Goal: Transaction & Acquisition: Book appointment/travel/reservation

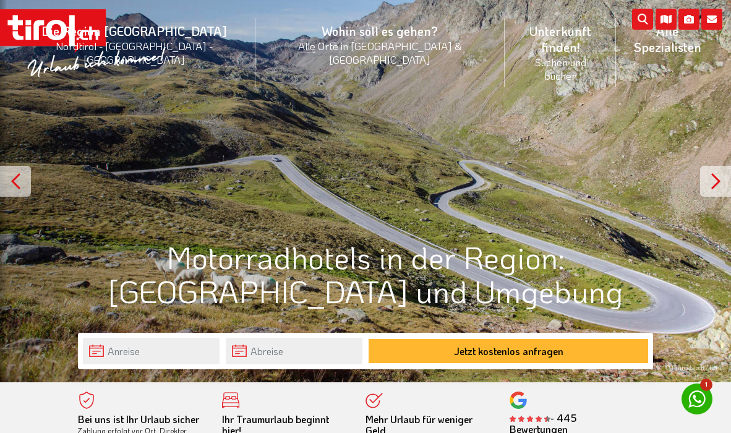
scroll to position [45, 0]
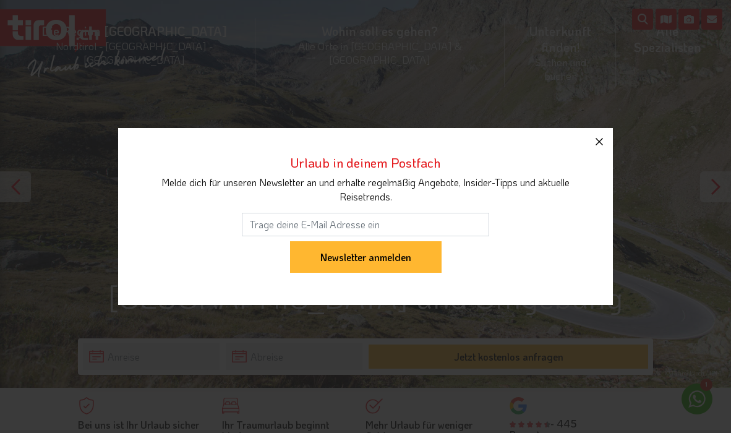
click at [599, 137] on icon "button" at bounding box center [599, 141] width 15 height 15
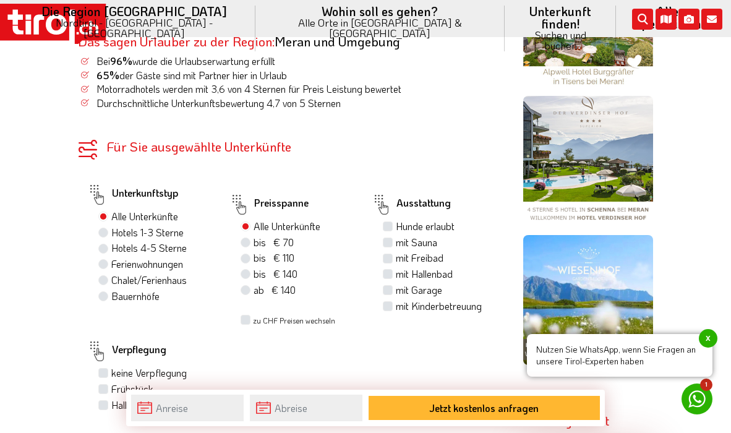
scroll to position [663, 0]
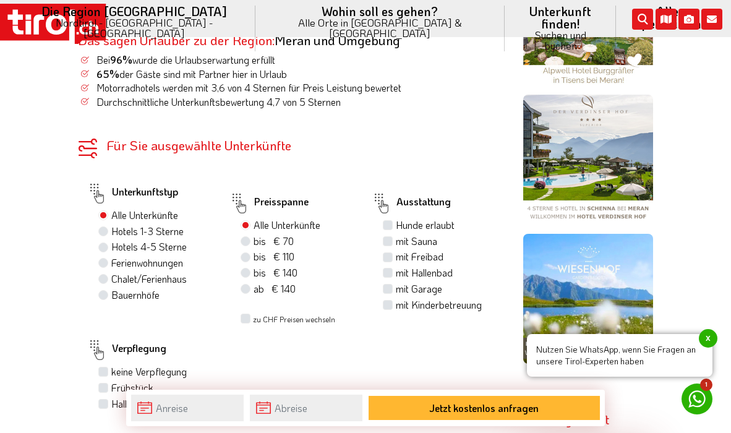
click at [111, 224] on label "Hotels 1-3 Sterne" at bounding box center [147, 231] width 72 height 14
click at [103, 227] on input "Hotels 1-3 Sterne" at bounding box center [105, 231] width 8 height 8
radio input "true"
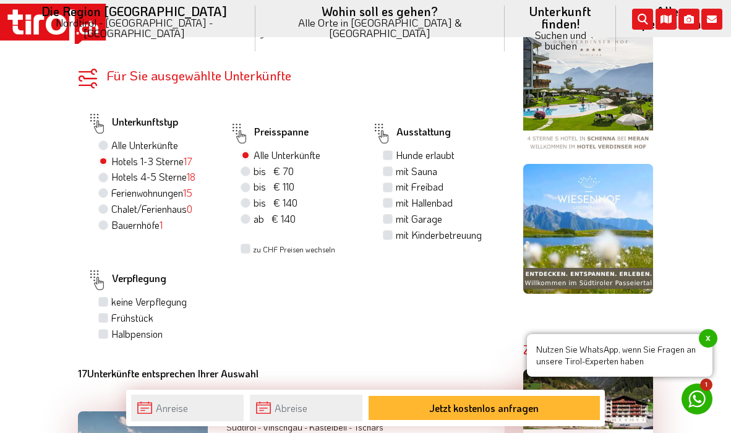
scroll to position [733, 0]
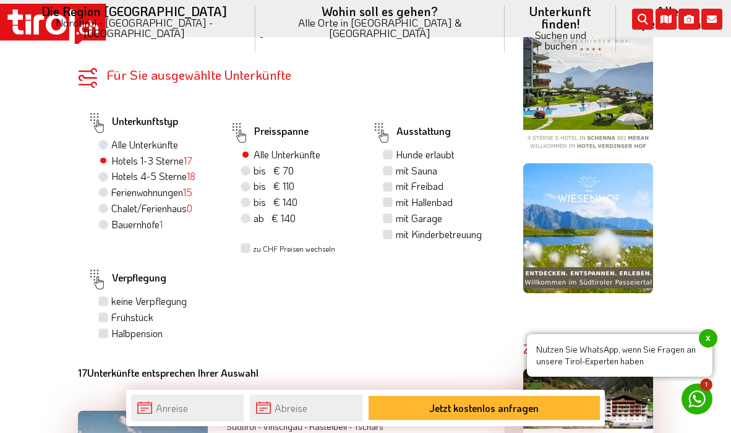
click at [253, 179] on label "bis € 110 bis CHF 103" at bounding box center [273, 186] width 41 height 14
click at [245, 182] on input "bis € 110 bis CHF 103" at bounding box center [247, 186] width 8 height 8
radio input "true"
click at [111, 310] on label "Frühstück" at bounding box center [132, 317] width 42 height 14
click at [106, 313] on input "Frühstück" at bounding box center [105, 317] width 8 height 8
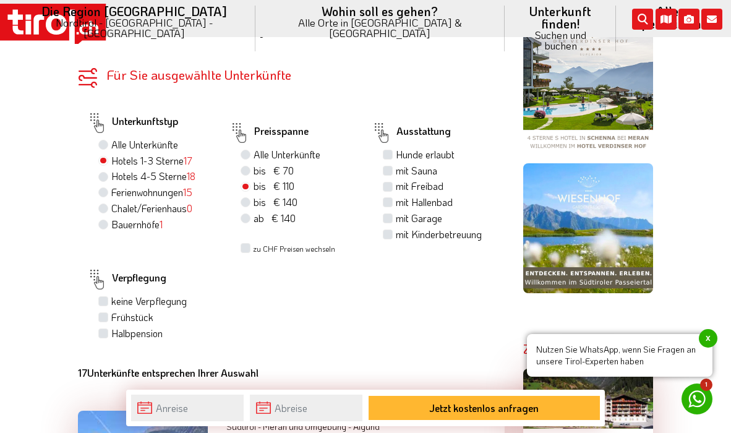
checkbox input "true"
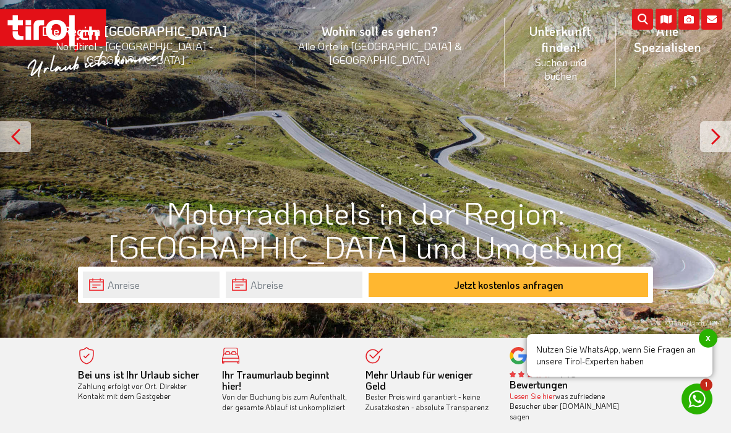
scroll to position [94, 0]
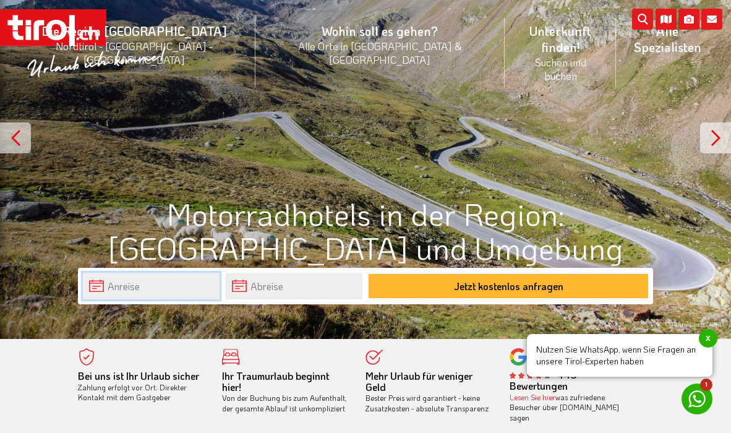
click at [141, 289] on input "text" at bounding box center [151, 286] width 137 height 27
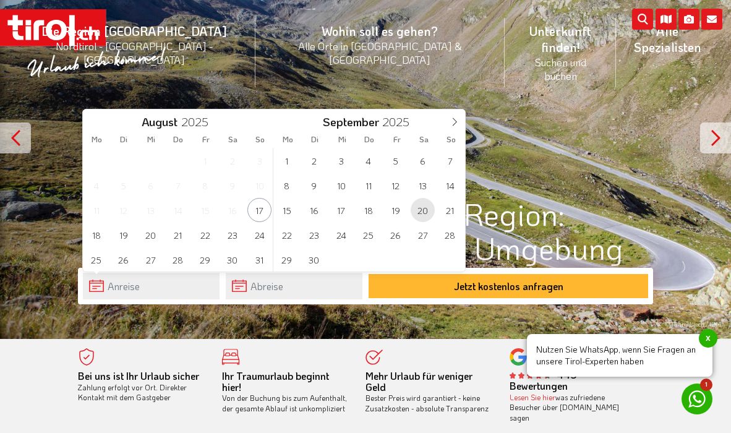
click at [423, 208] on span "20" at bounding box center [422, 210] width 24 height 24
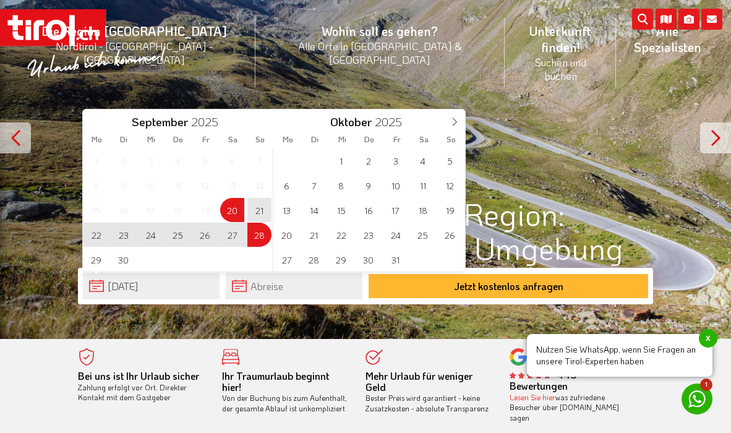
click at [259, 234] on span "28" at bounding box center [259, 235] width 24 height 24
type input "[DATE]"
type input "28-09-2025"
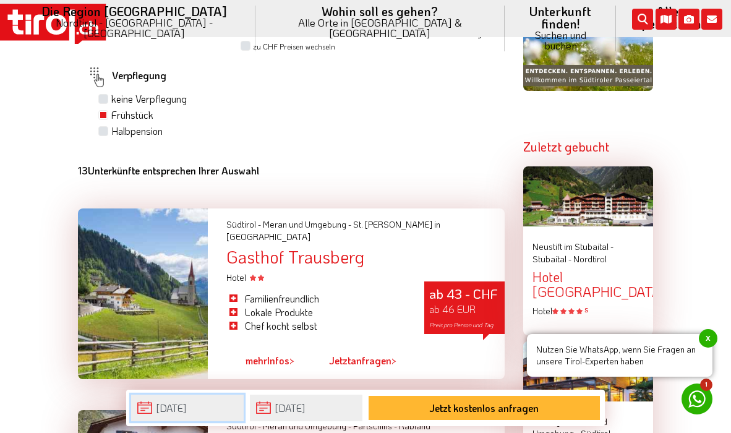
scroll to position [936, 0]
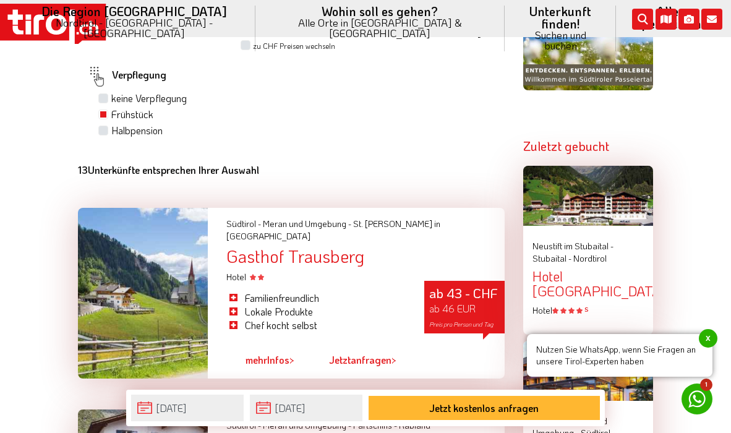
click at [709, 337] on span "x" at bounding box center [707, 338] width 19 height 19
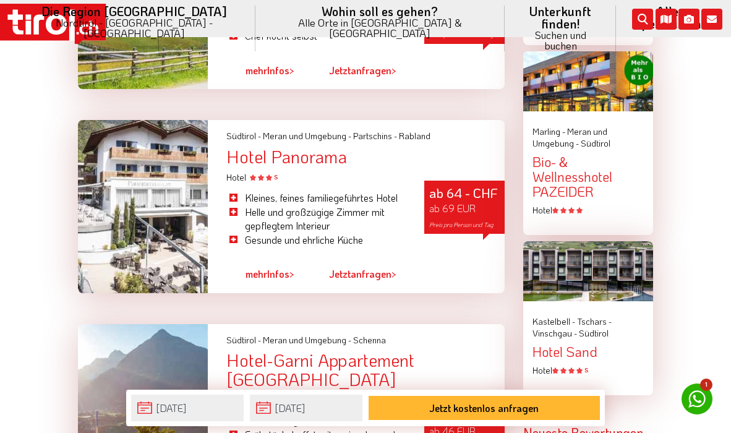
scroll to position [1220, 0]
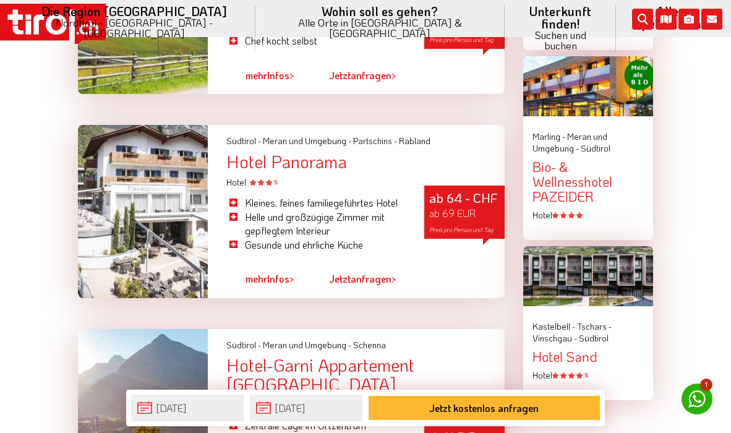
click at [312, 152] on div "Hotel Panorama" at bounding box center [365, 161] width 278 height 19
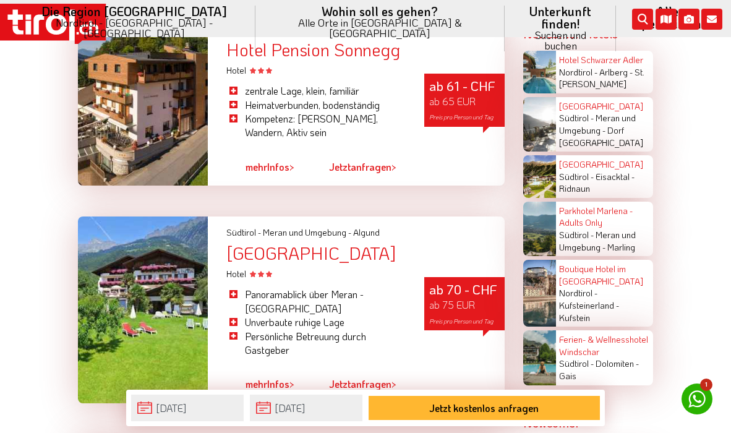
scroll to position [1951, 0]
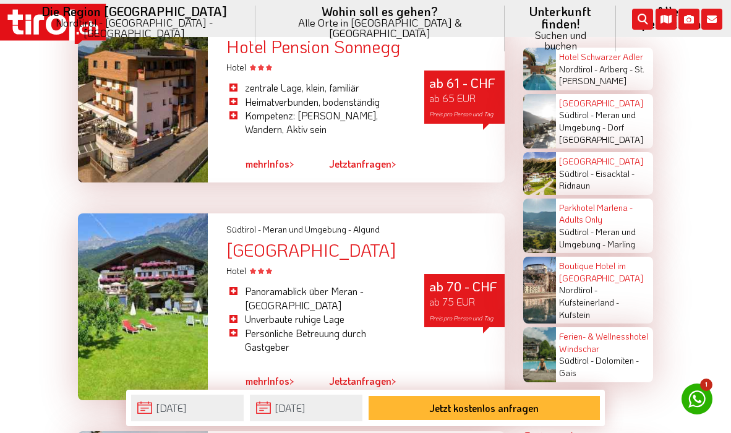
click at [271, 367] on link "mehr Infos >" at bounding box center [269, 381] width 49 height 28
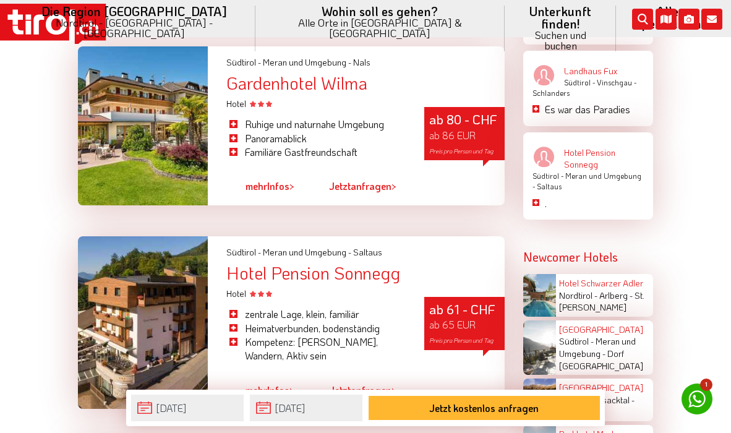
scroll to position [1724, 0]
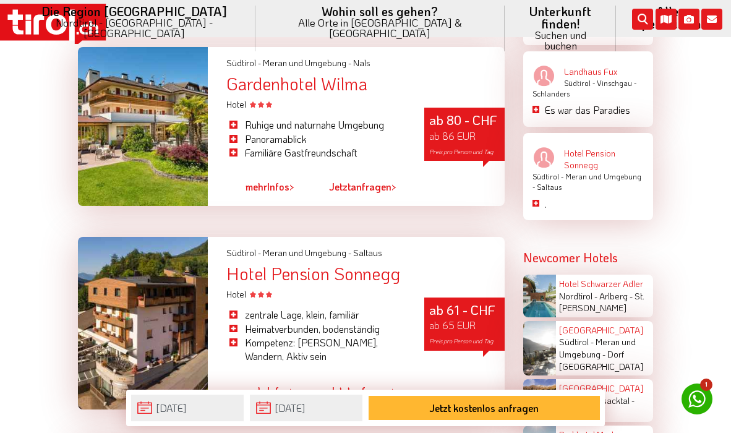
click at [285, 173] on link "mehr Infos >" at bounding box center [269, 187] width 49 height 28
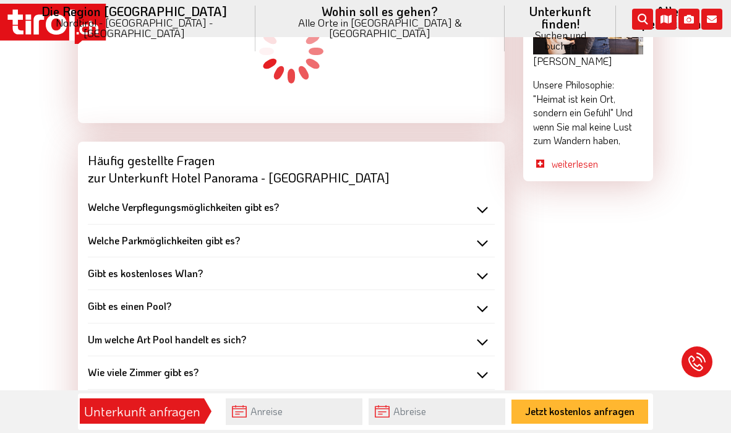
scroll to position [1409, 0]
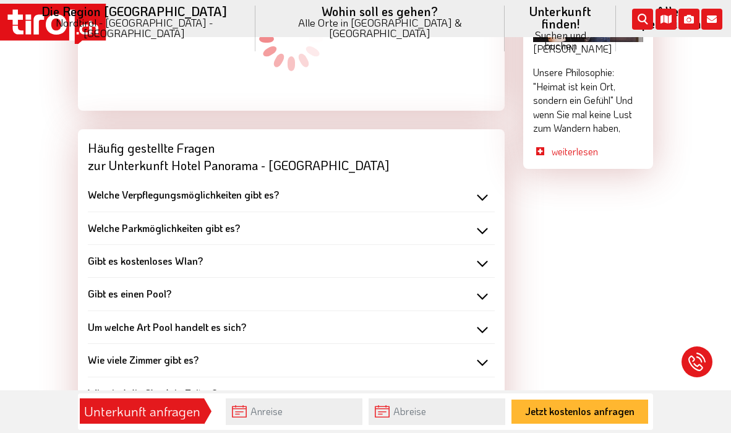
click at [209, 212] on div "Welche Parkmöglichkeiten gibt es? kostenlose Parkmöglichkeiten" at bounding box center [291, 228] width 407 height 33
click at [207, 221] on b "Welche Parkmöglichkeiten gibt es?" at bounding box center [164, 227] width 152 height 13
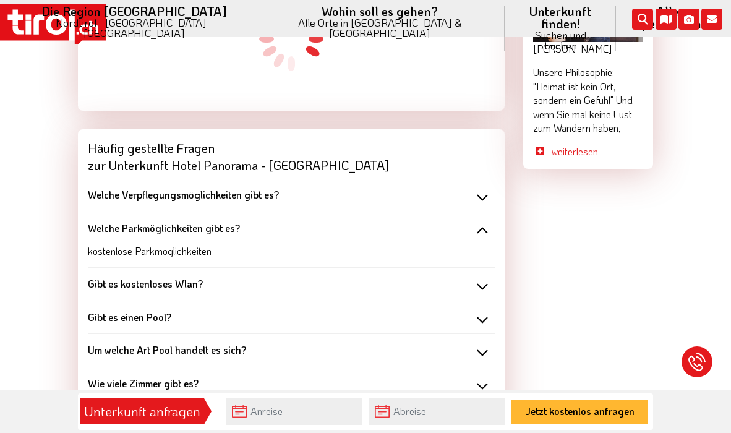
click at [207, 221] on b "Welche Parkmöglichkeiten gibt es?" at bounding box center [164, 227] width 152 height 13
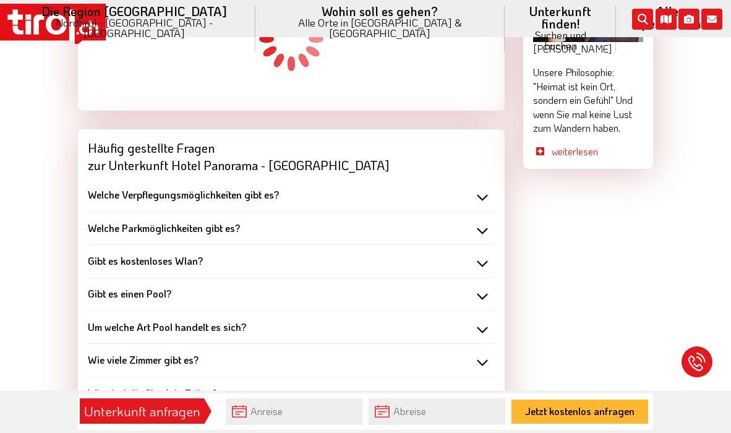
click at [176, 254] on b "Gibt es kostenloses Wlan?" at bounding box center [145, 260] width 115 height 13
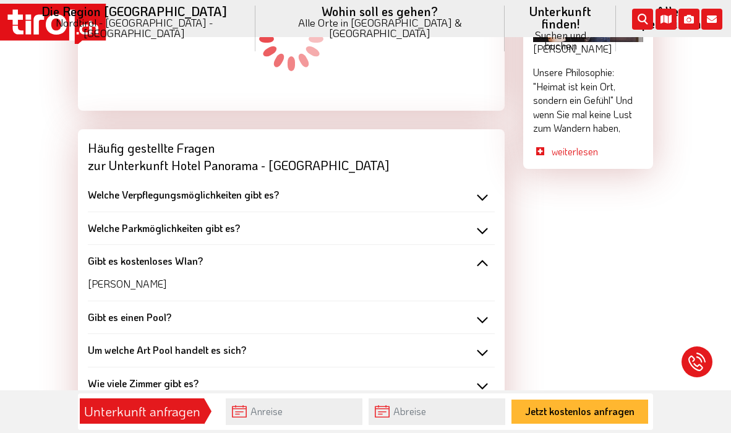
click at [176, 254] on b "Gibt es kostenloses Wlan?" at bounding box center [145, 260] width 115 height 13
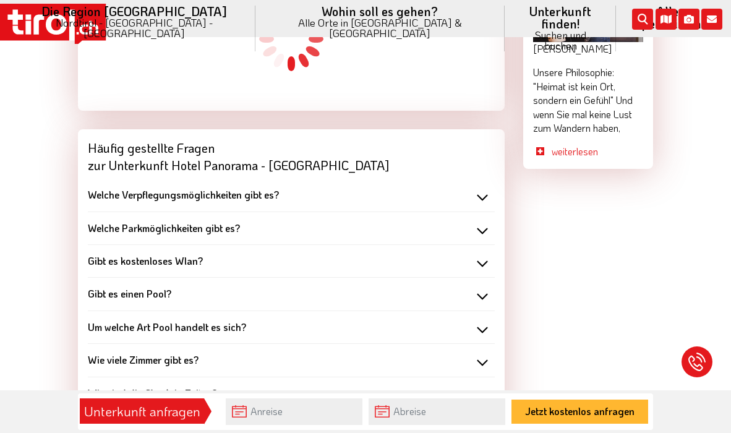
click at [159, 287] on b "Gibt es einen Pool?" at bounding box center [129, 293] width 83 height 13
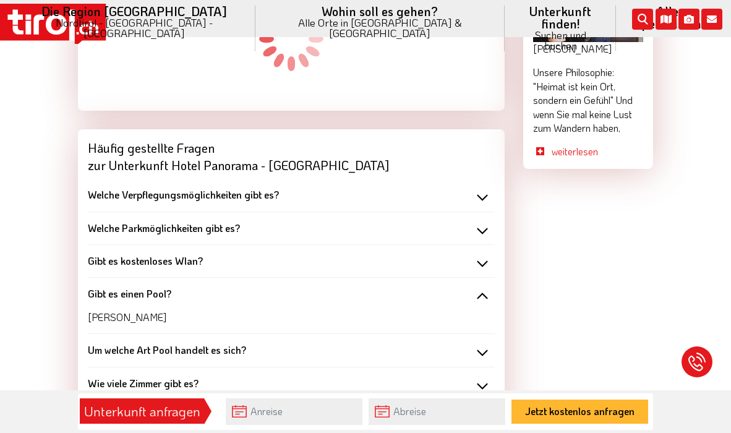
click at [159, 287] on b "Gibt es einen Pool?" at bounding box center [129, 293] width 83 height 13
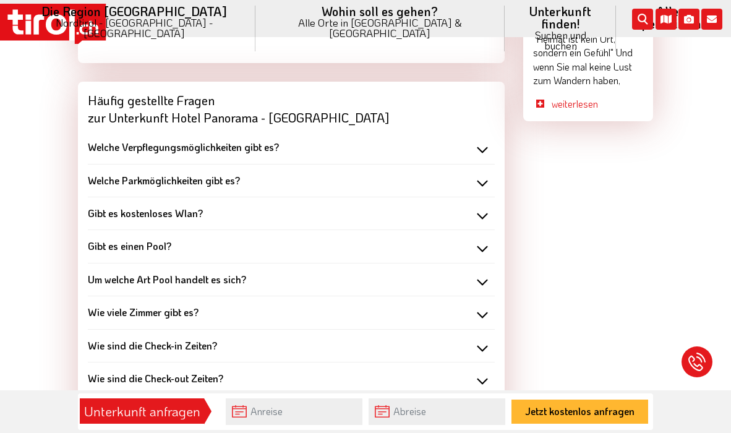
scroll to position [1461, 0]
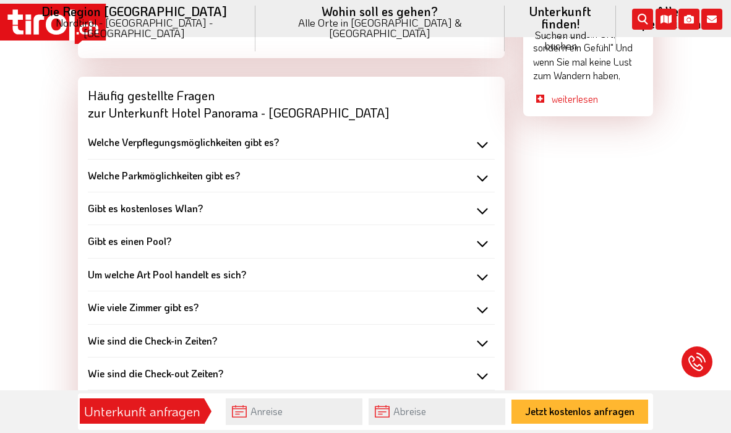
click at [173, 268] on b "Um welche Art Pool handelt es sich?" at bounding box center [167, 274] width 158 height 13
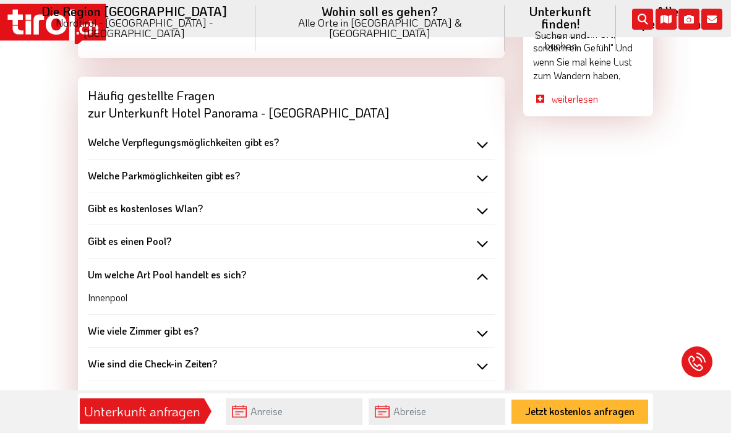
click at [173, 268] on b "Um welche Art Pool handelt es sich?" at bounding box center [167, 274] width 158 height 13
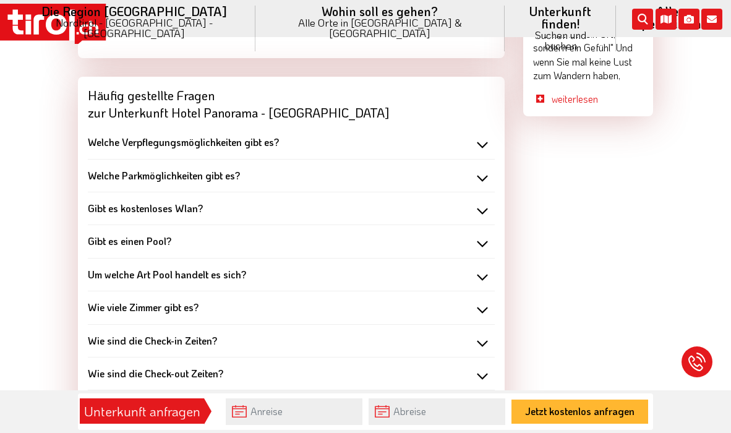
click at [179, 300] on b "Wie viele Zimmer gibt es?" at bounding box center [143, 306] width 111 height 13
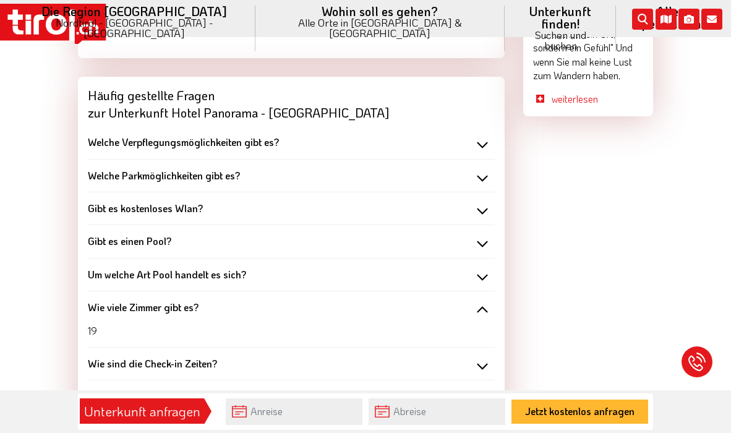
click at [179, 300] on b "Wie viele Zimmer gibt es?" at bounding box center [143, 306] width 111 height 13
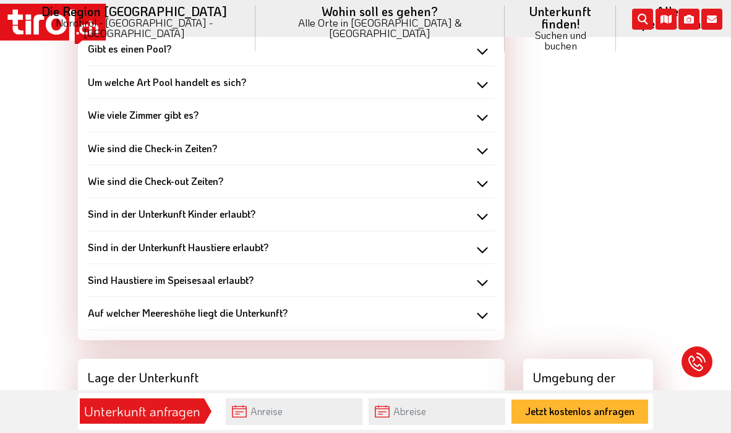
scroll to position [1657, 0]
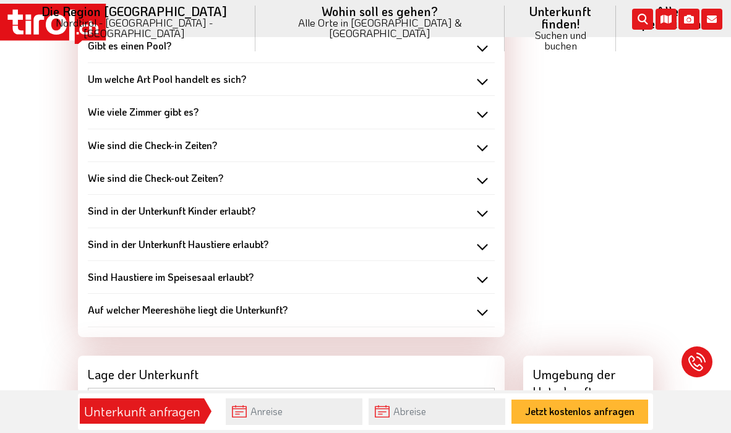
click at [198, 303] on b "Auf welcher Meereshöhe liegt die Unterkunft?" at bounding box center [188, 309] width 200 height 13
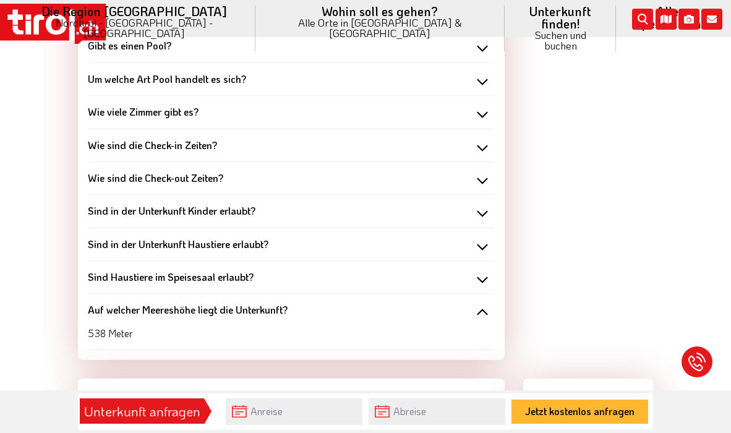
click at [198, 303] on b "Auf welcher Meereshöhe liegt die Unterkunft?" at bounding box center [188, 309] width 200 height 13
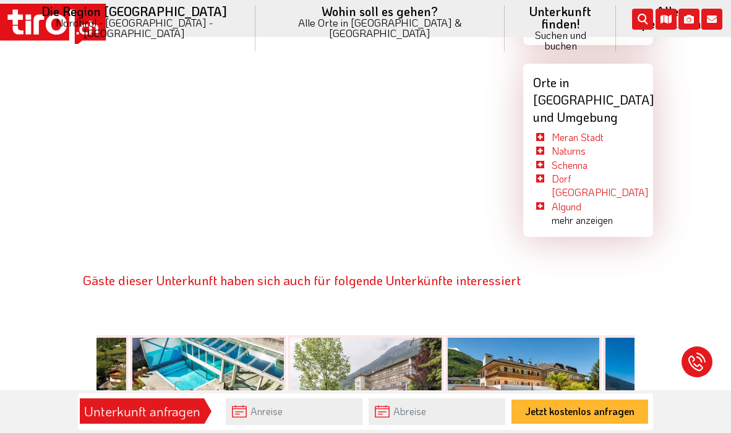
scroll to position [2304, 0]
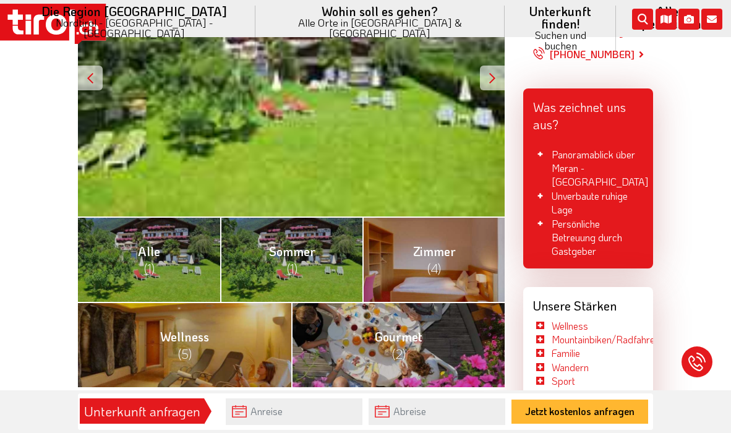
scroll to position [317, 0]
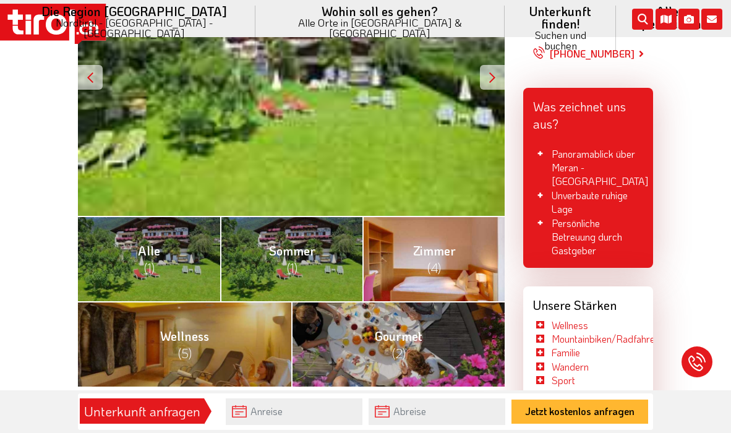
click at [414, 255] on link "Zimmer (4)" at bounding box center [433, 258] width 142 height 85
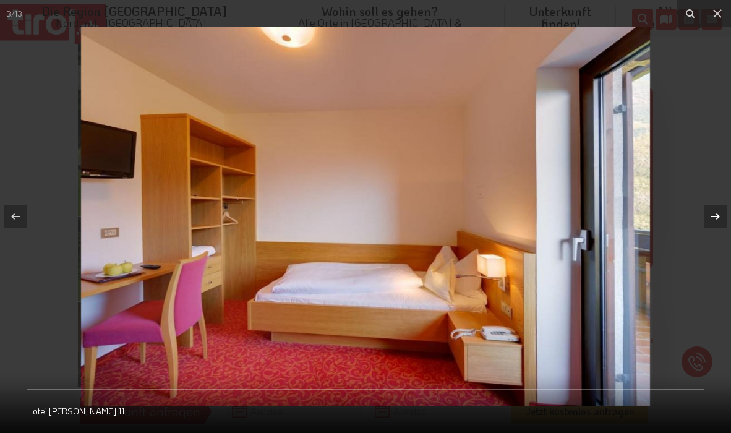
click at [710, 219] on icon at bounding box center [715, 216] width 15 height 15
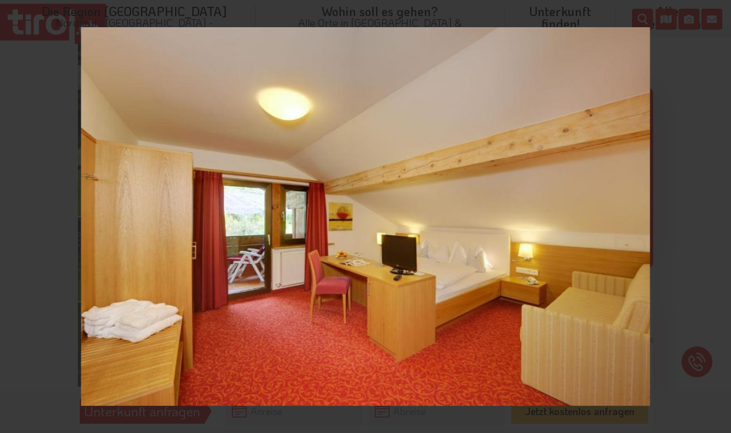
click at [710, 219] on div "4 / 13 Hotel Laurin Algund 3" at bounding box center [365, 216] width 731 height 433
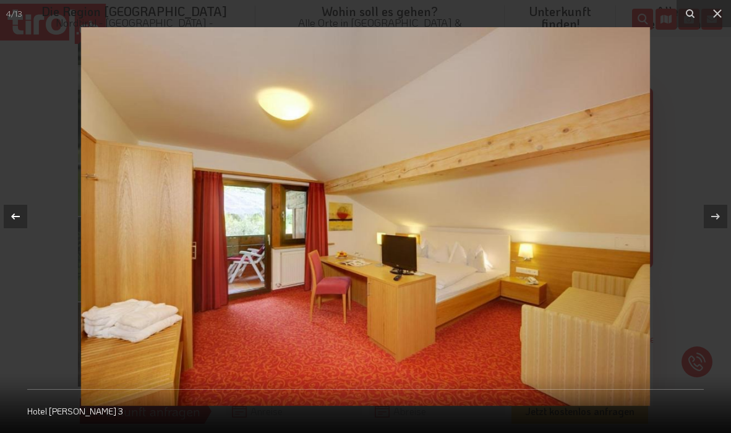
click at [17, 218] on icon at bounding box center [15, 216] width 15 height 15
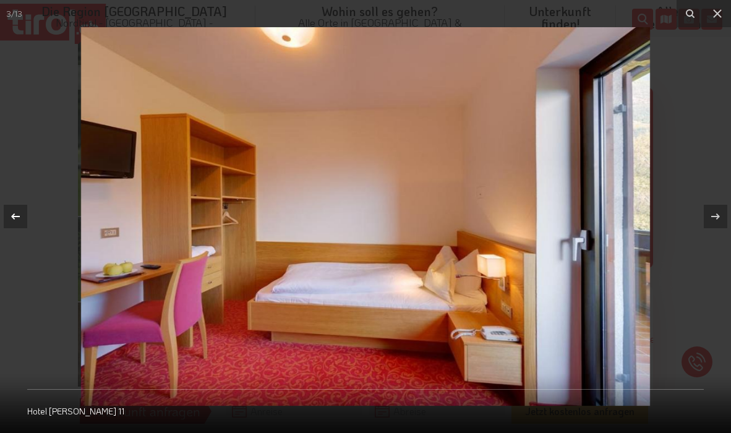
click at [17, 218] on icon at bounding box center [15, 216] width 15 height 15
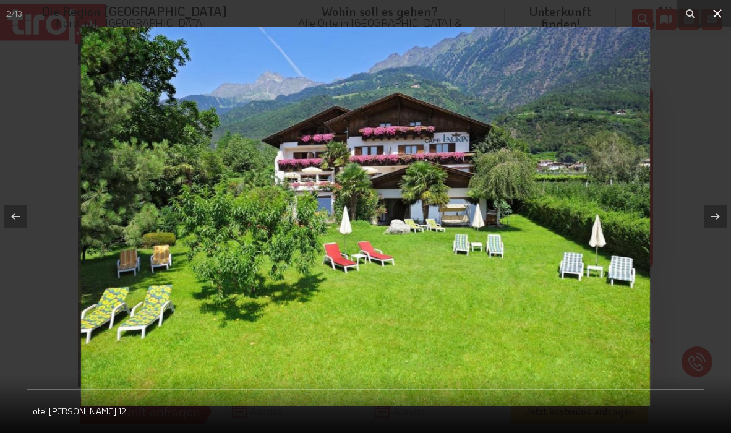
click at [719, 15] on icon at bounding box center [717, 13] width 9 height 9
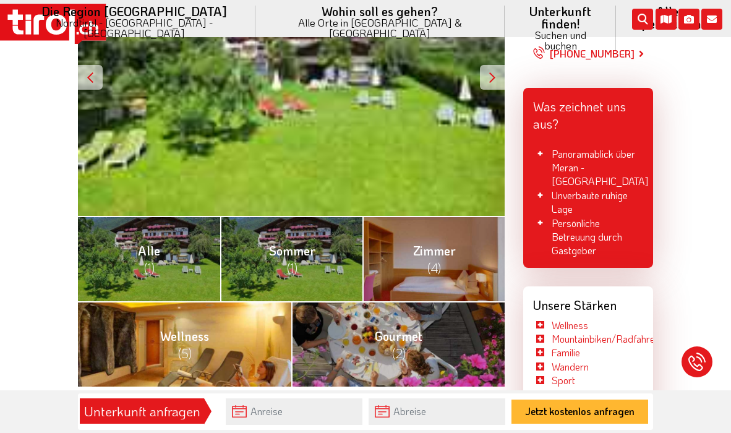
click at [208, 349] on link "Wellness (5)" at bounding box center [184, 343] width 213 height 85
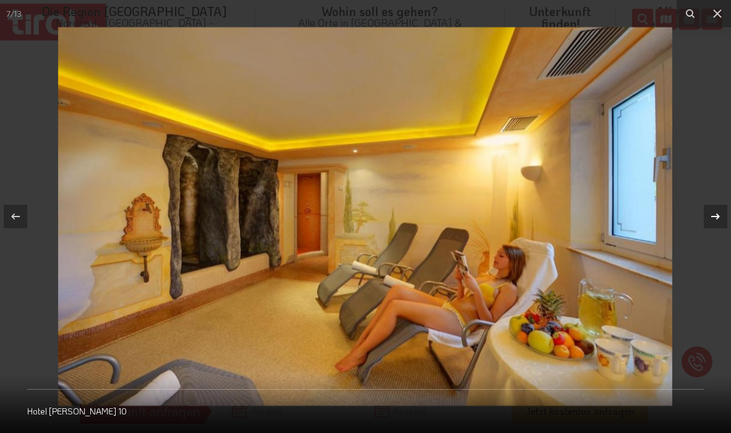
click at [718, 214] on icon at bounding box center [715, 216] width 15 height 15
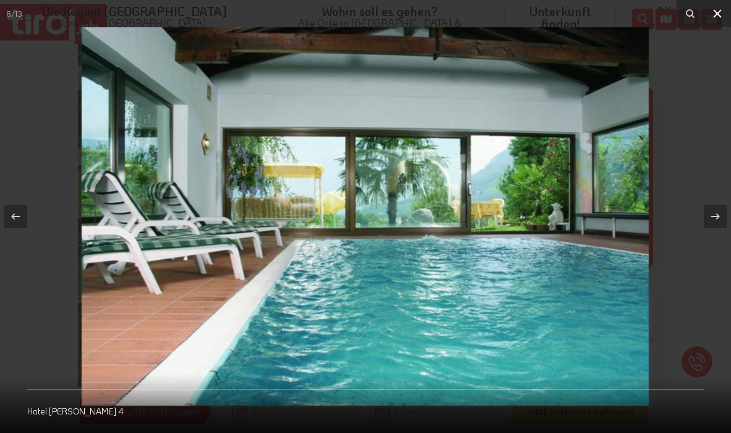
click at [717, 14] on icon at bounding box center [717, 13] width 9 height 9
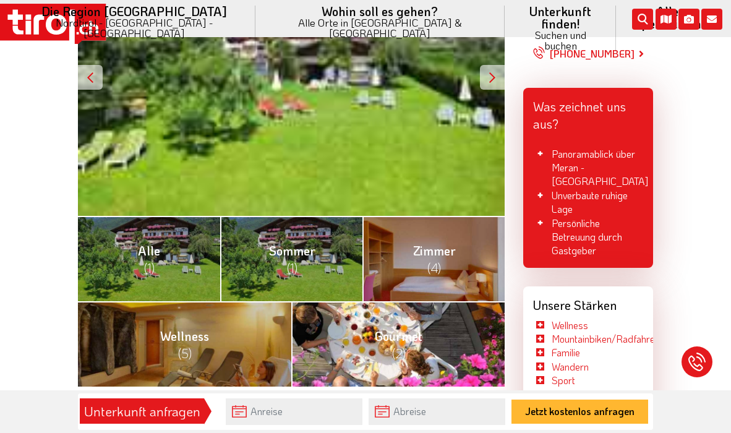
click at [415, 332] on link "Gourmet (2)" at bounding box center [397, 343] width 213 height 85
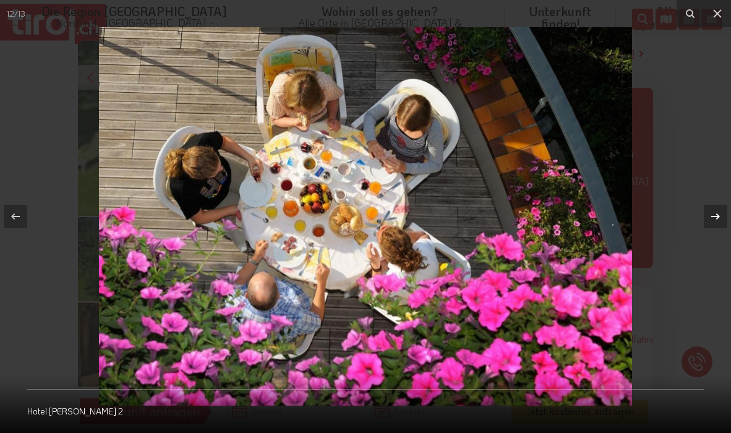
click at [721, 216] on icon at bounding box center [715, 216] width 15 height 15
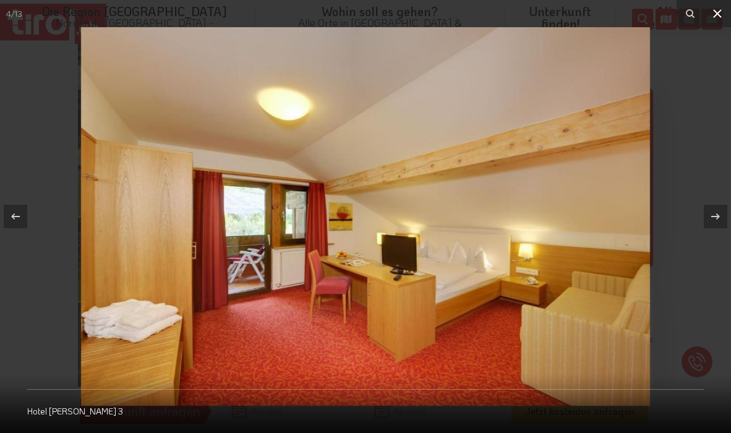
click at [716, 11] on icon at bounding box center [717, 13] width 15 height 15
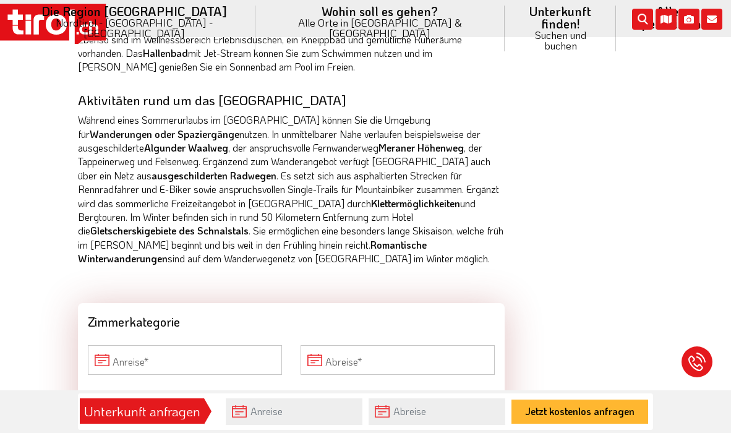
scroll to position [948, 0]
click at [543, 357] on div "ab 70 - CHF ab 75 EUR Preis pro Person und Tag zu den Preisen unverbindlich Anf…" at bounding box center [588, 164] width 148 height 1689
click at [107, 346] on input "Anreise" at bounding box center [185, 361] width 194 height 30
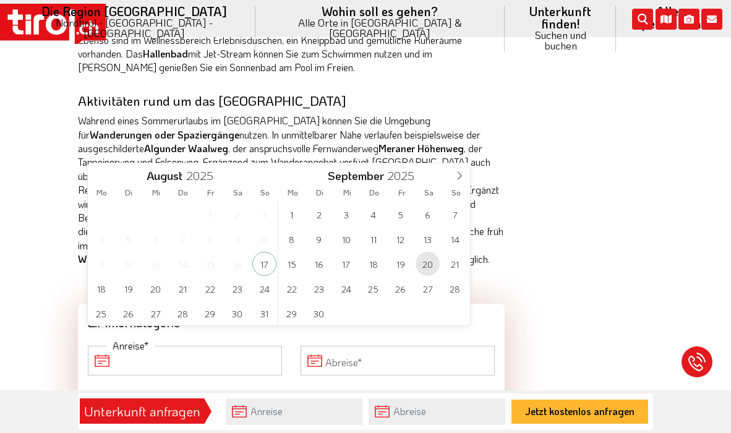
click at [429, 265] on span "20" at bounding box center [427, 264] width 24 height 24
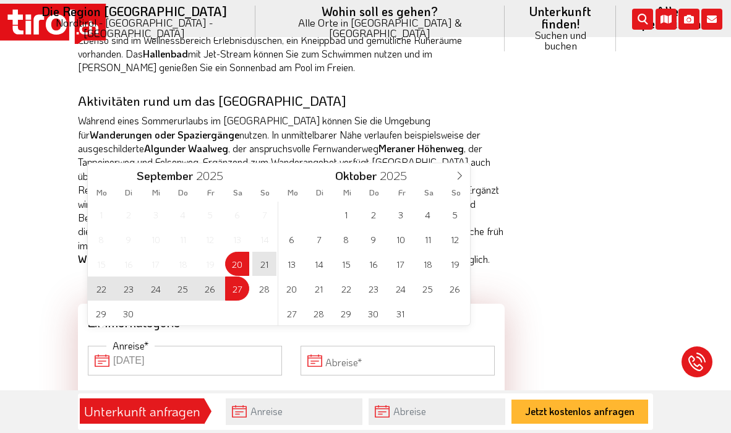
click at [235, 289] on span "27" at bounding box center [237, 288] width 24 height 24
type input "20-09-2025"
type input "27-09-2025"
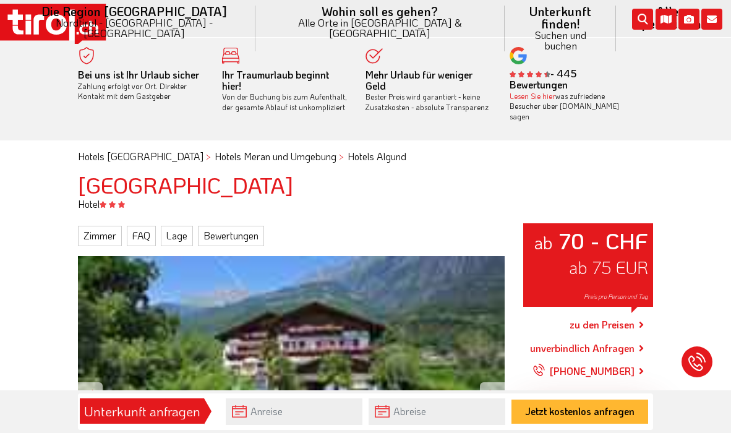
scroll to position [0, 0]
click at [621, 312] on link "zu den Preisen" at bounding box center [601, 324] width 65 height 31
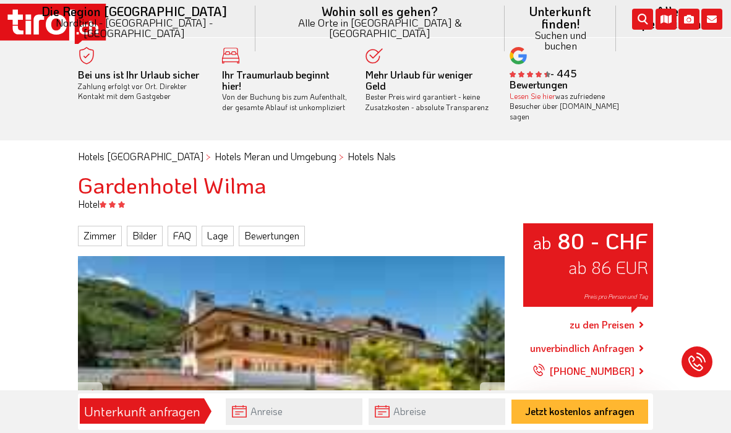
click at [593, 309] on link "zu den Preisen" at bounding box center [601, 324] width 65 height 31
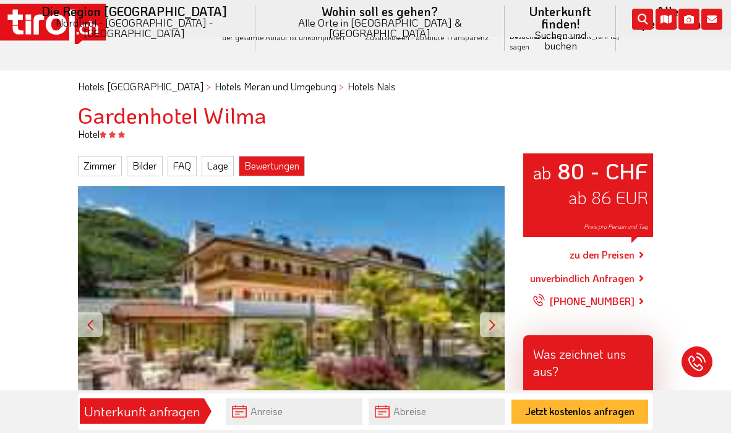
scroll to position [71, 0]
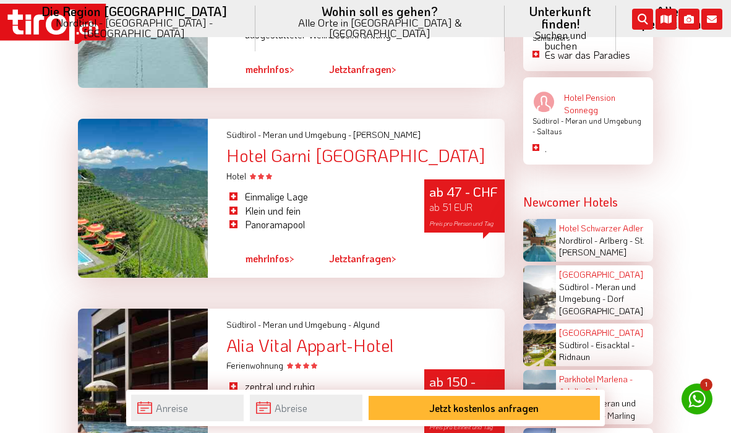
scroll to position [1433, 0]
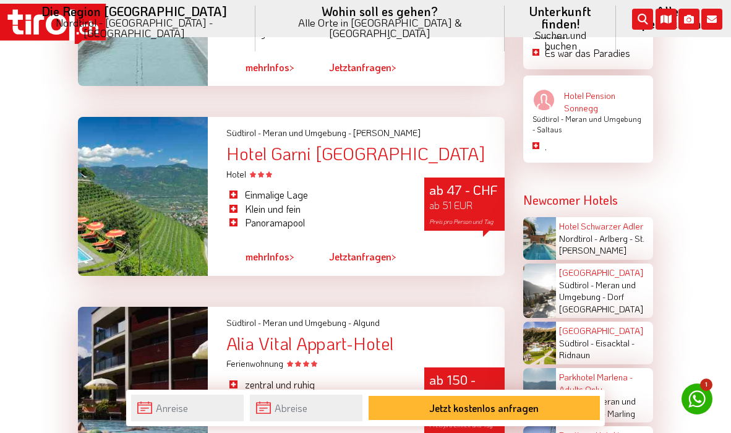
click at [282, 146] on div "Hotel Garni [GEOGRAPHIC_DATA]" at bounding box center [365, 153] width 278 height 19
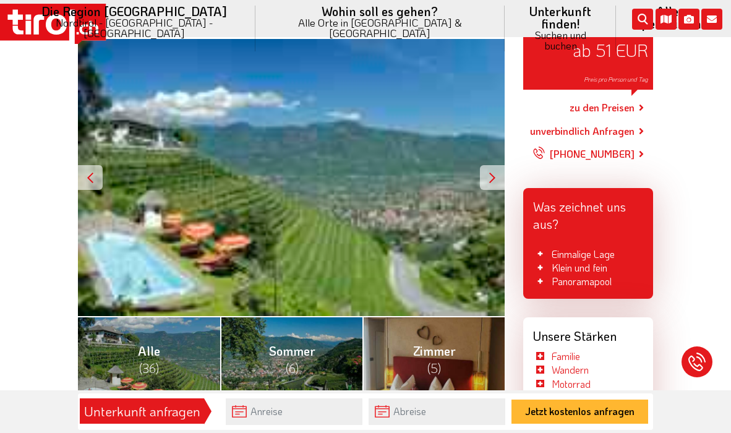
scroll to position [218, 0]
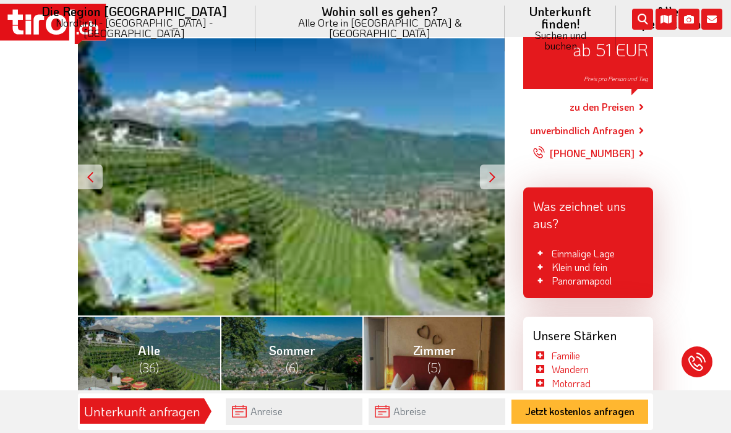
click at [594, 94] on link "zu den Preisen" at bounding box center [601, 106] width 65 height 31
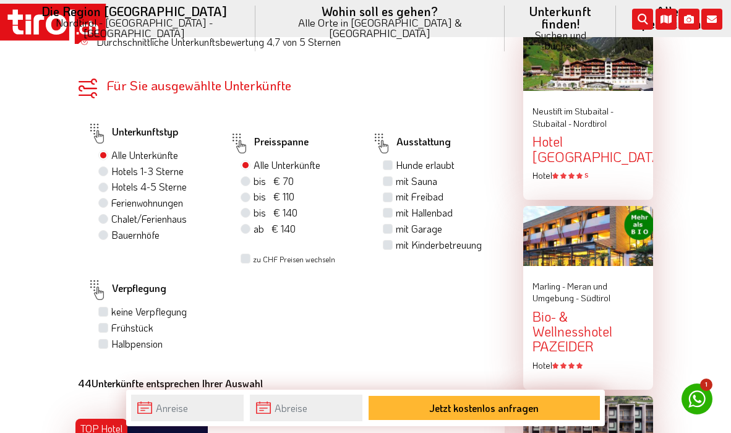
scroll to position [719, 0]
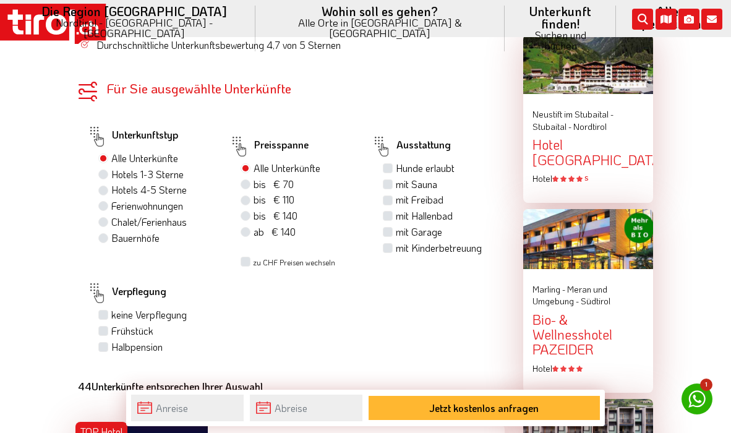
click at [253, 193] on label "bis € 110 bis CHF 103" at bounding box center [273, 200] width 41 height 14
click at [247, 195] on input "bis € 110 bis CHF 103" at bounding box center [247, 199] width 8 height 8
radio input "true"
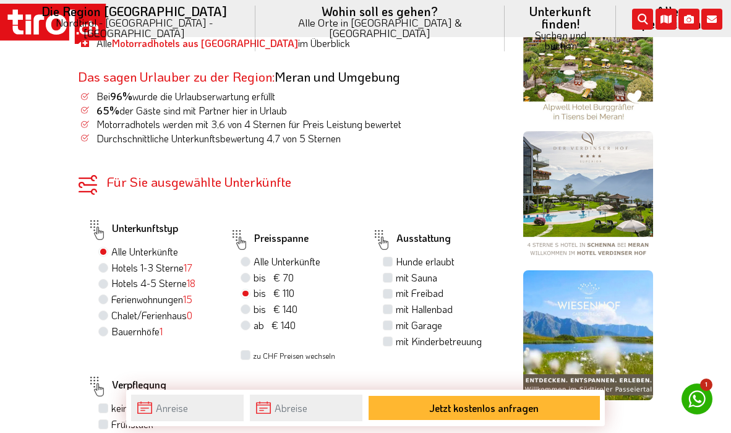
scroll to position [626, 0]
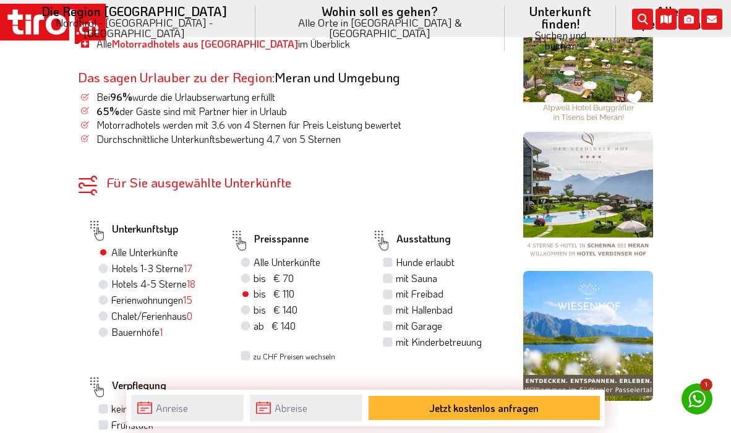
click at [140, 261] on label "Hotels 1-3 Sterne 17" at bounding box center [151, 268] width 81 height 14
click at [109, 264] on input "Hotels 1-3 Sterne 17" at bounding box center [105, 268] width 8 height 8
radio input "true"
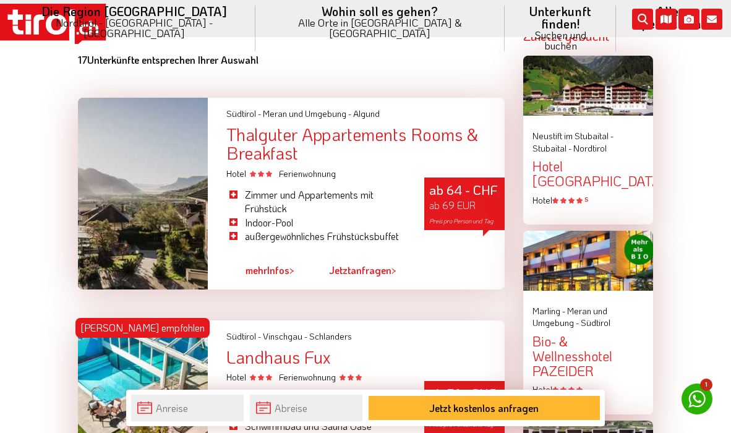
scroll to position [1053, 0]
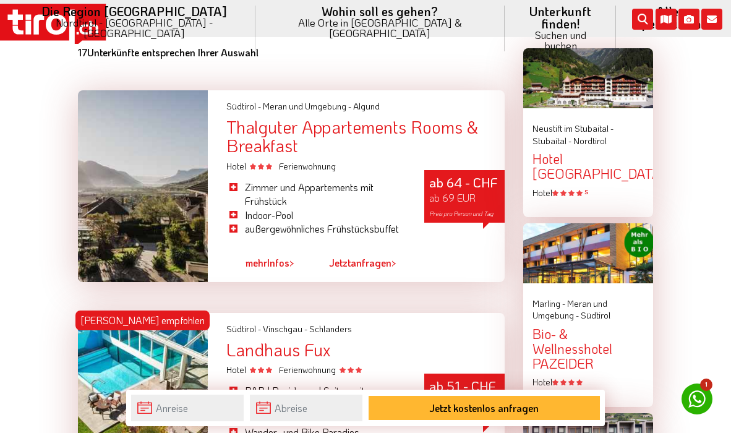
click at [257, 257] on span "mehr" at bounding box center [256, 262] width 22 height 13
click at [464, 191] on span "ab 69 EUR" at bounding box center [452, 197] width 46 height 13
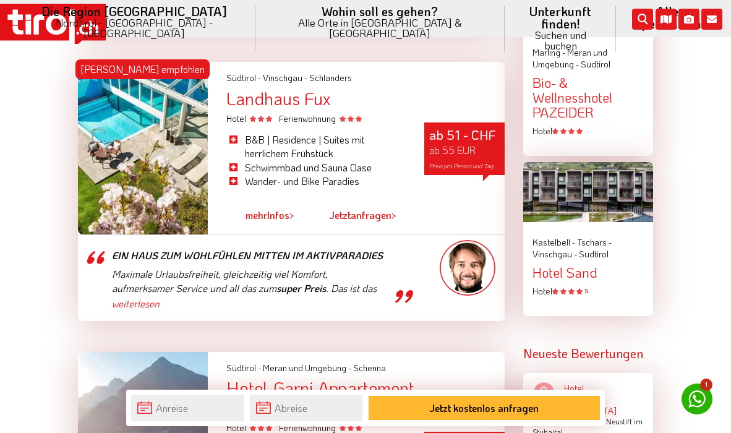
scroll to position [1306, 0]
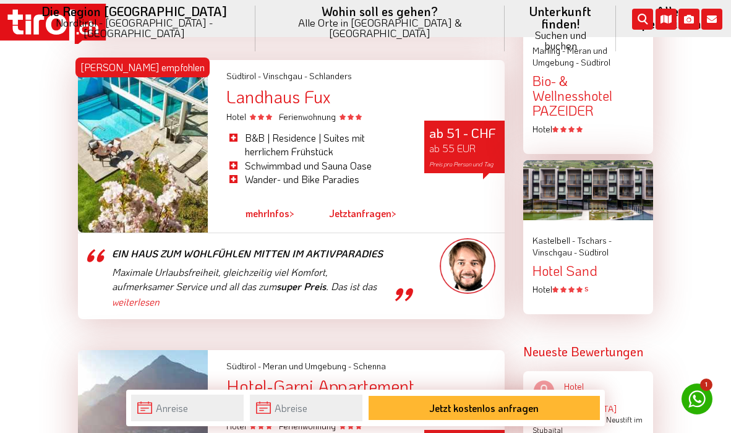
click at [465, 142] on span "ab 55 EUR" at bounding box center [452, 148] width 46 height 13
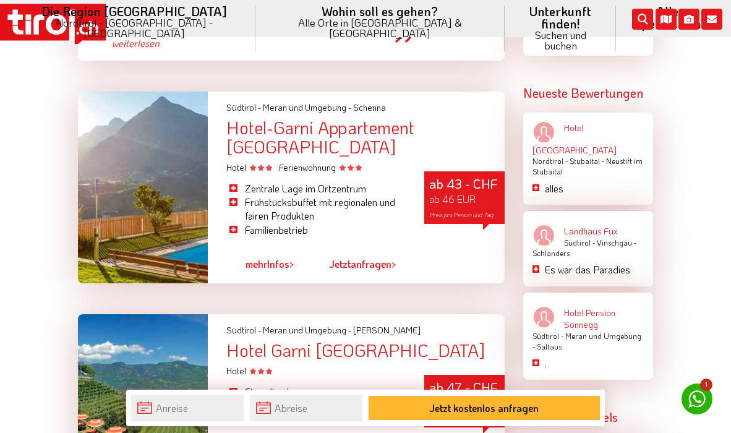
scroll to position [1565, 0]
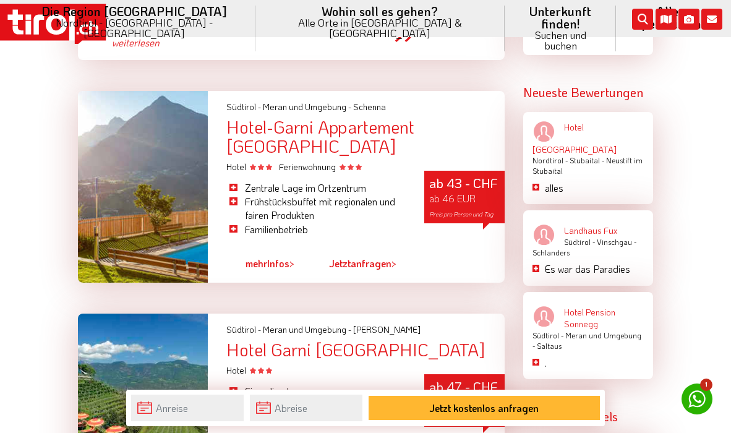
click at [302, 142] on div "Hotel-Garni Appartement Gartenheim" at bounding box center [365, 136] width 278 height 38
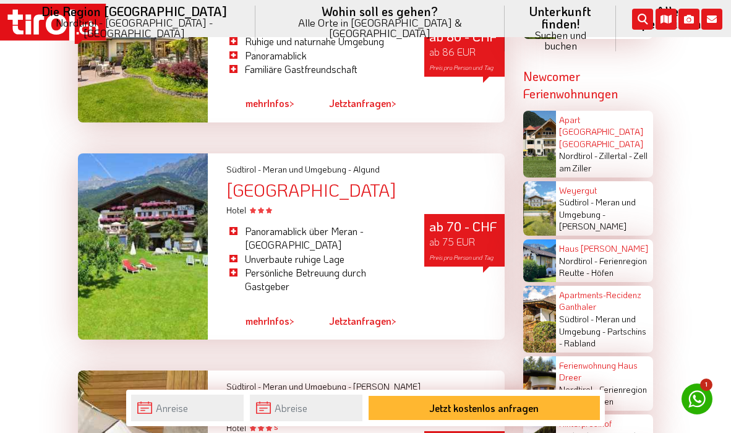
scroll to position [2296, 0]
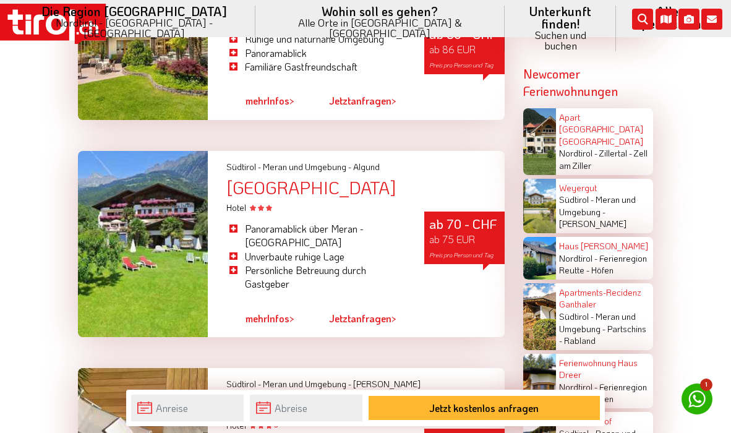
click at [286, 178] on div "[GEOGRAPHIC_DATA]" at bounding box center [365, 187] width 278 height 19
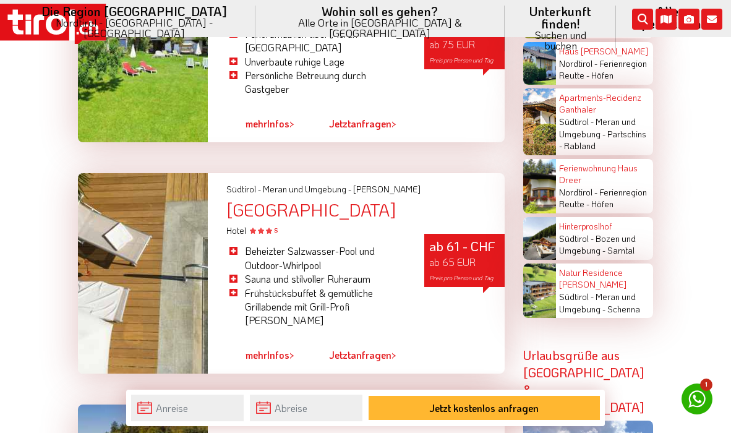
scroll to position [2493, 0]
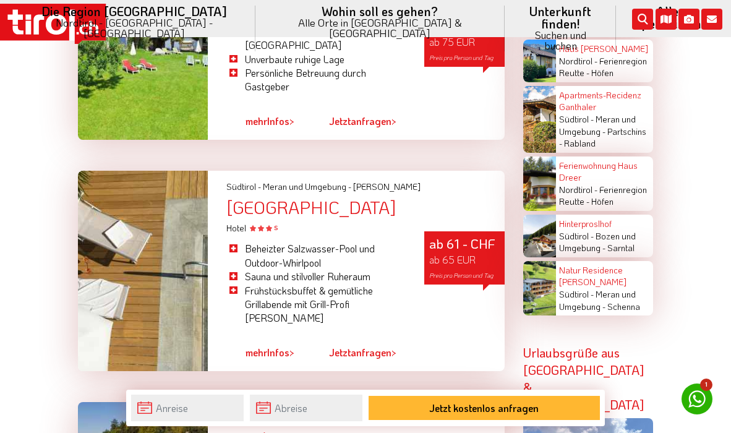
click at [450, 253] on span "ab 65 EUR" at bounding box center [452, 259] width 46 height 13
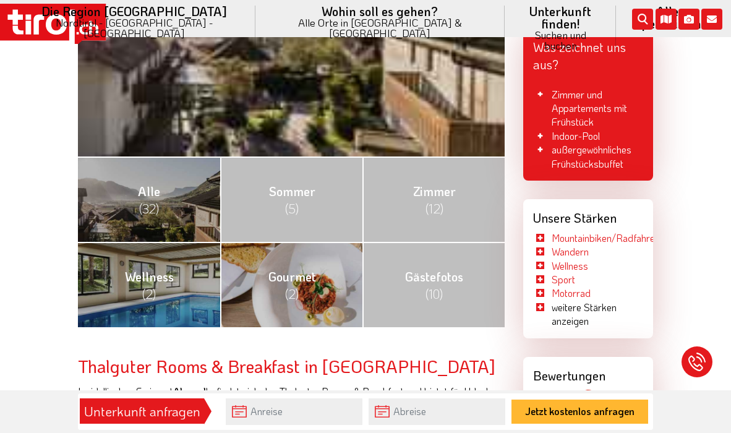
scroll to position [381, 0]
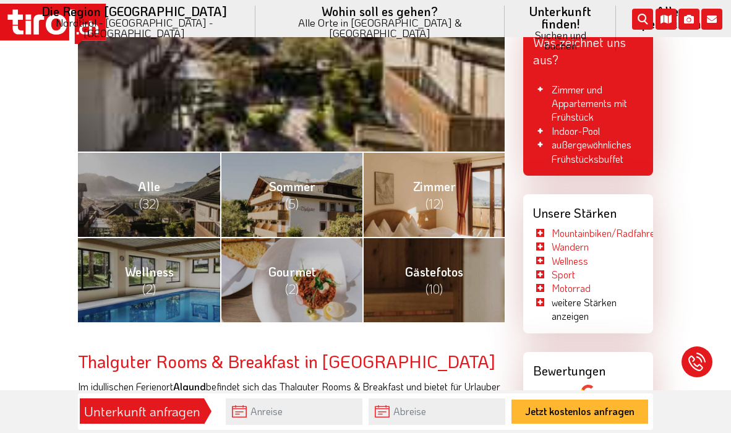
click at [464, 185] on link "Zimmer (12)" at bounding box center [433, 193] width 142 height 85
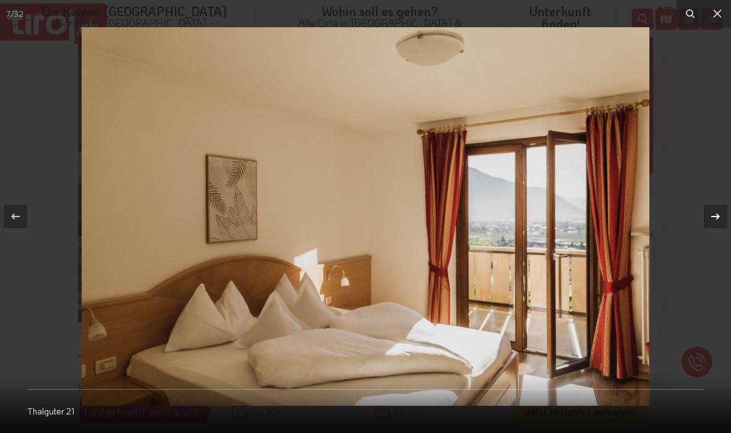
click at [718, 213] on icon at bounding box center [715, 216] width 15 height 15
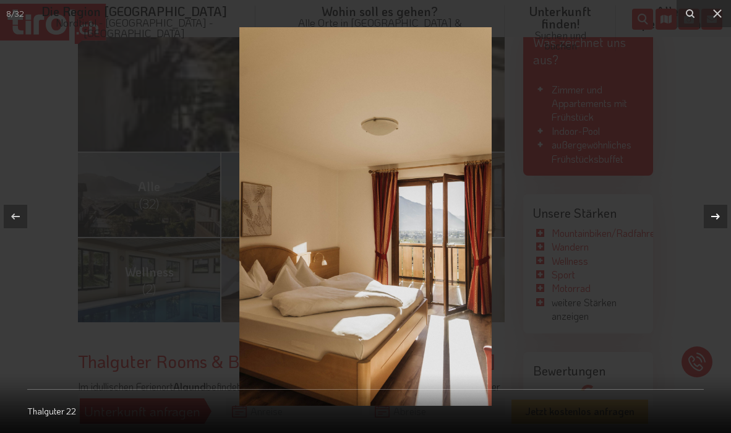
click at [718, 213] on icon at bounding box center [715, 216] width 15 height 15
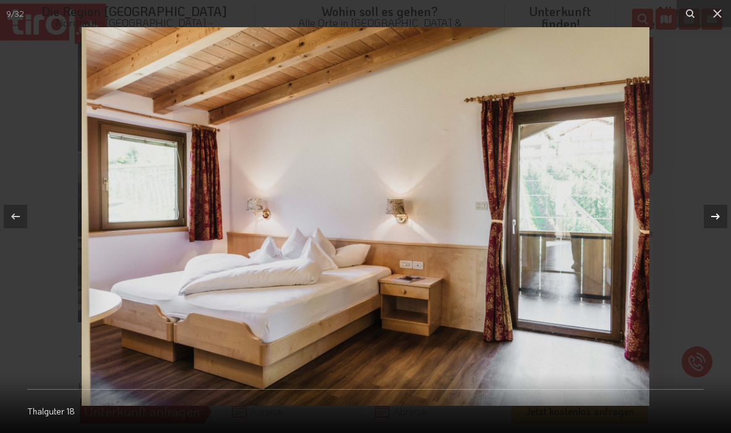
click at [718, 213] on icon at bounding box center [715, 216] width 15 height 15
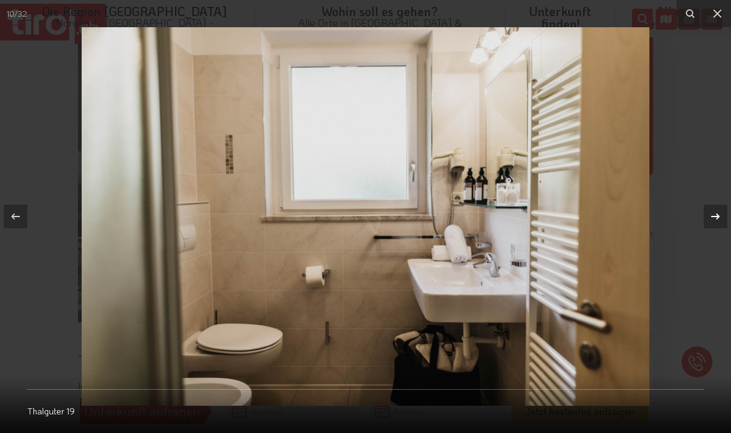
click at [718, 213] on icon at bounding box center [715, 216] width 15 height 15
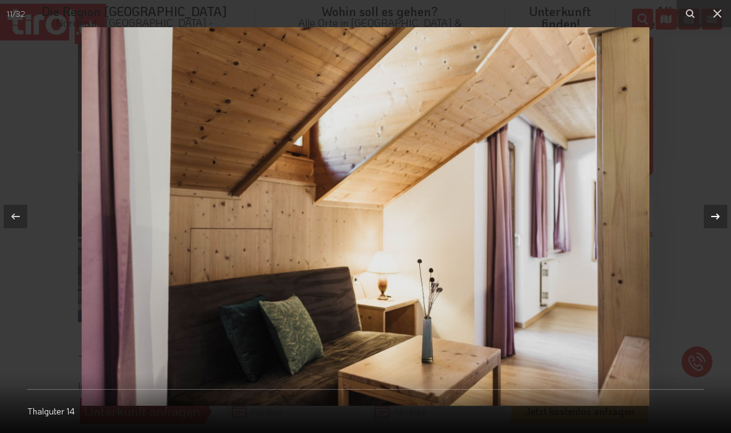
click at [718, 213] on icon at bounding box center [715, 216] width 15 height 15
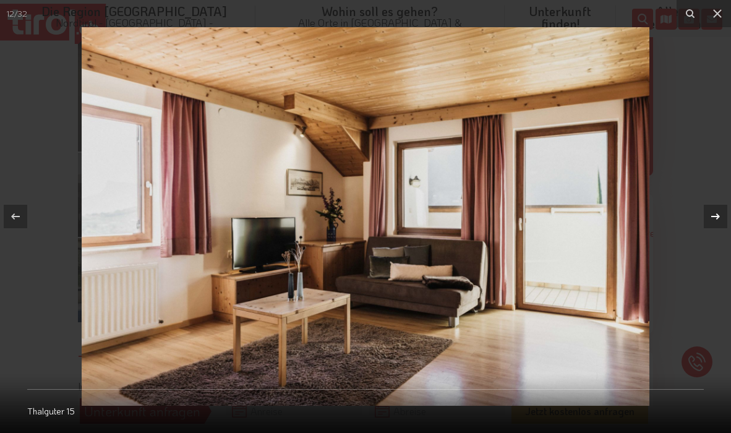
click at [718, 213] on icon at bounding box center [715, 216] width 15 height 15
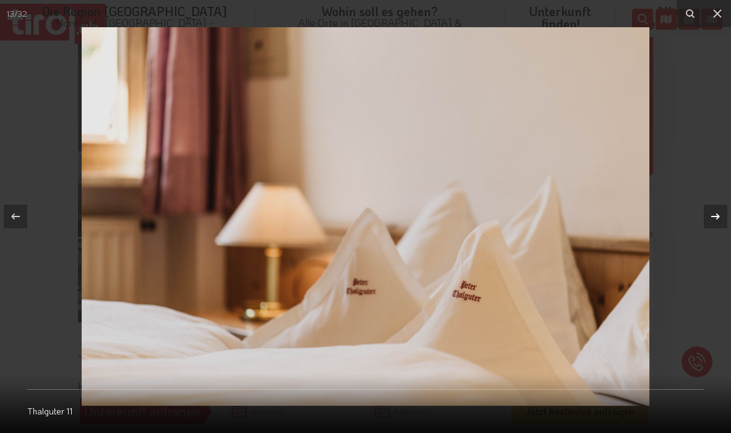
click at [718, 213] on icon at bounding box center [715, 216] width 15 height 15
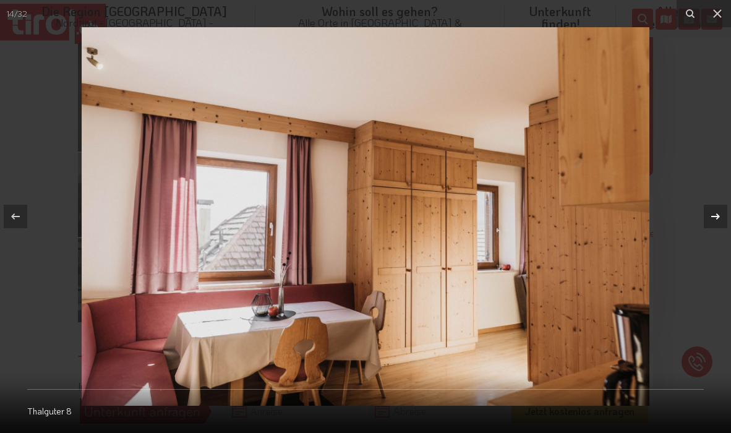
click at [718, 213] on icon at bounding box center [715, 216] width 15 height 15
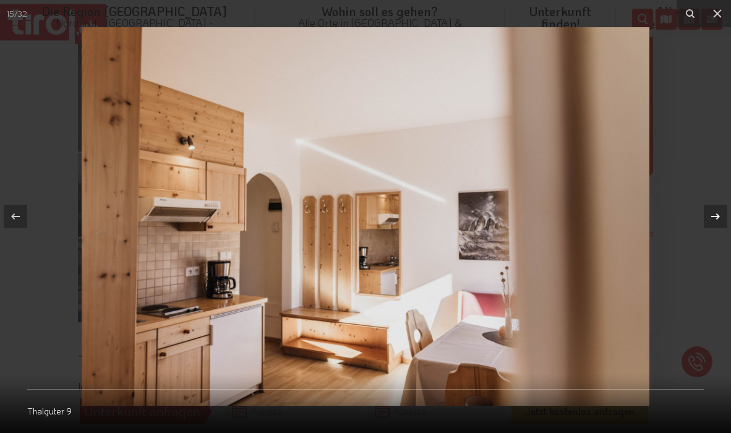
click at [718, 213] on icon at bounding box center [715, 216] width 15 height 15
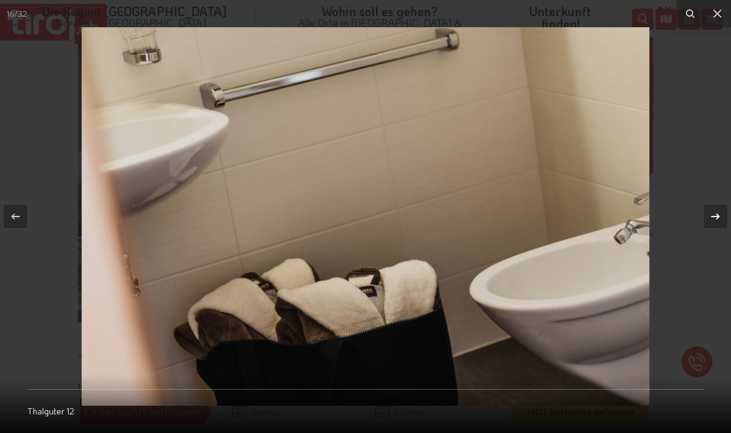
click at [718, 213] on icon at bounding box center [715, 216] width 15 height 15
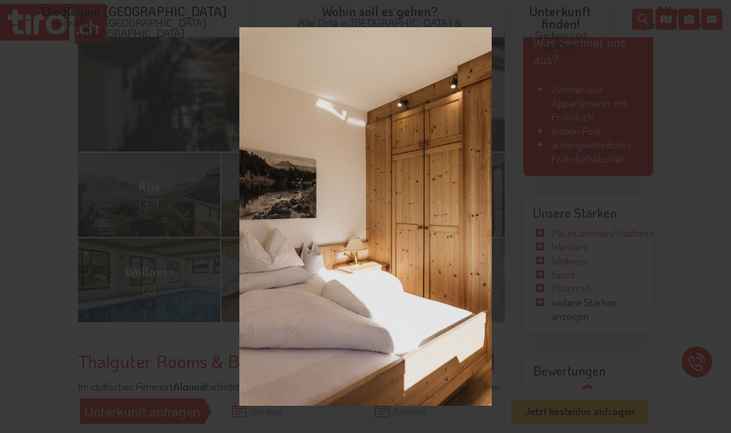
click at [718, 213] on div "17 / 32 Thalguter 6" at bounding box center [365, 216] width 731 height 433
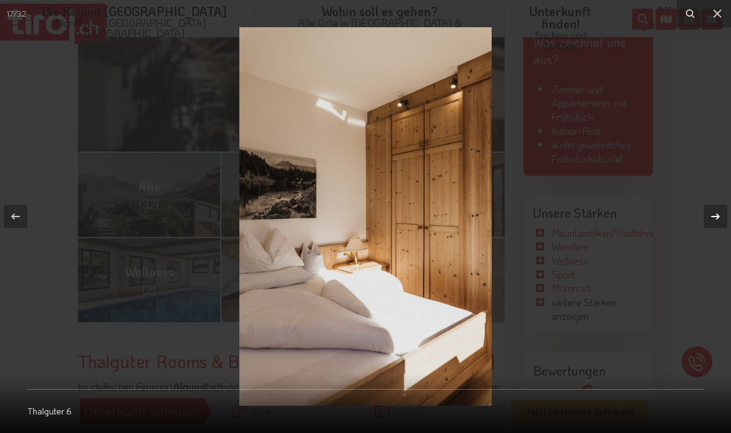
click at [718, 213] on icon at bounding box center [715, 216] width 15 height 15
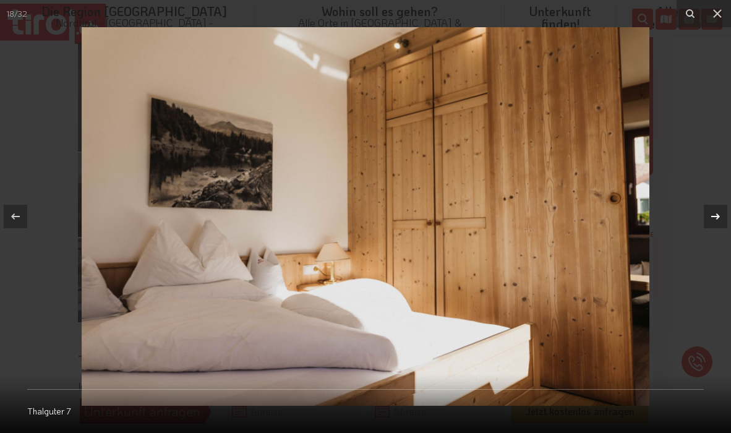
click at [718, 213] on icon at bounding box center [715, 216] width 15 height 15
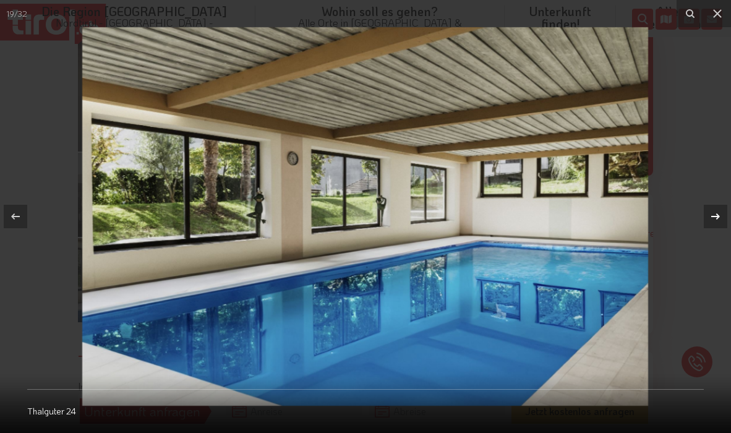
click at [718, 213] on icon at bounding box center [715, 216] width 15 height 15
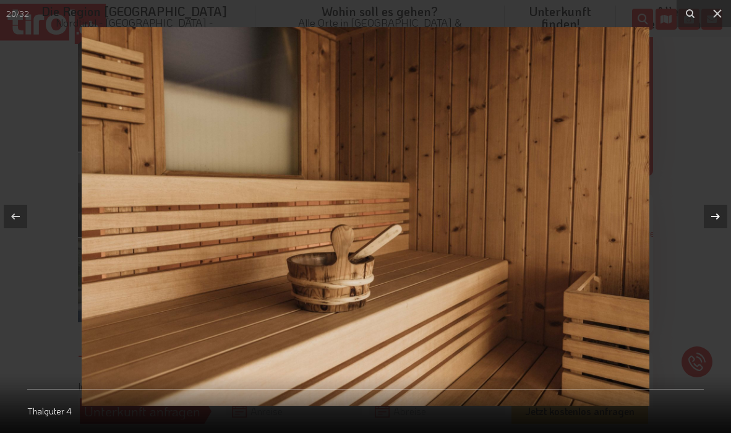
click at [718, 213] on icon at bounding box center [715, 216] width 15 height 15
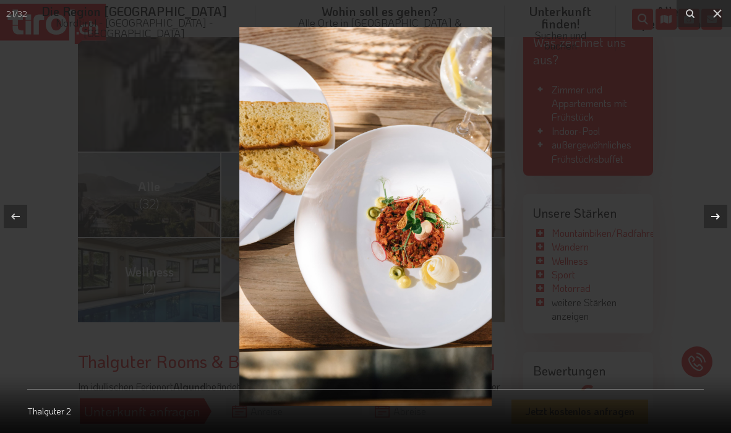
click at [718, 213] on icon at bounding box center [715, 216] width 15 height 15
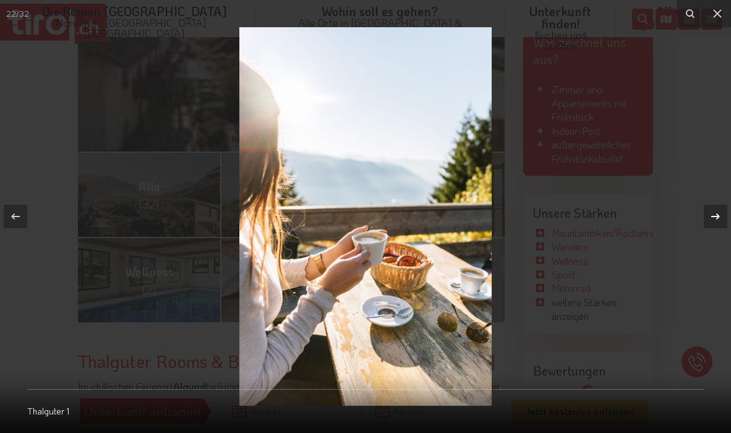
click at [718, 213] on icon at bounding box center [715, 216] width 15 height 15
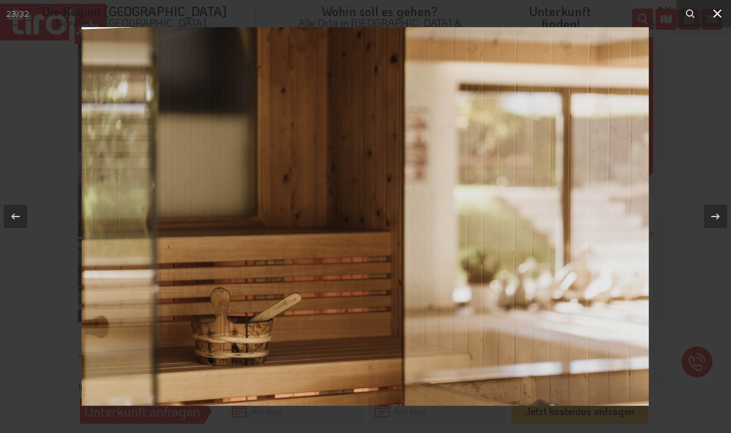
click at [719, 8] on icon at bounding box center [717, 13] width 15 height 15
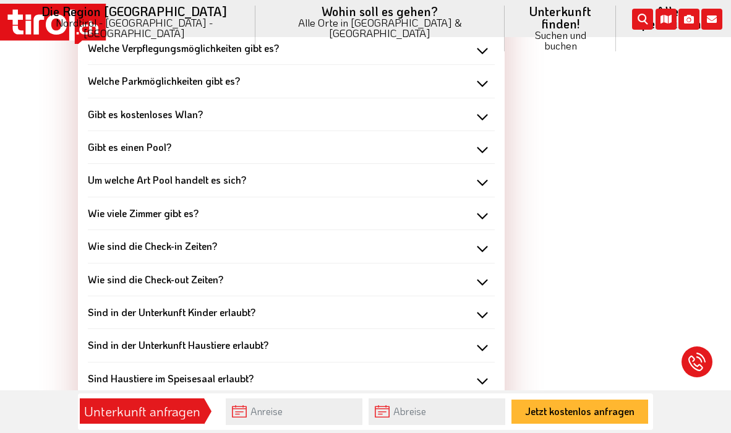
scroll to position [1463, 0]
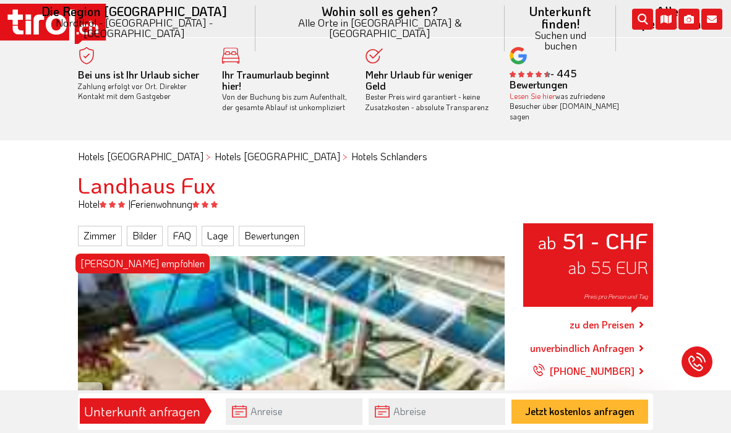
click at [590, 310] on link "zu den Preisen" at bounding box center [601, 324] width 65 height 31
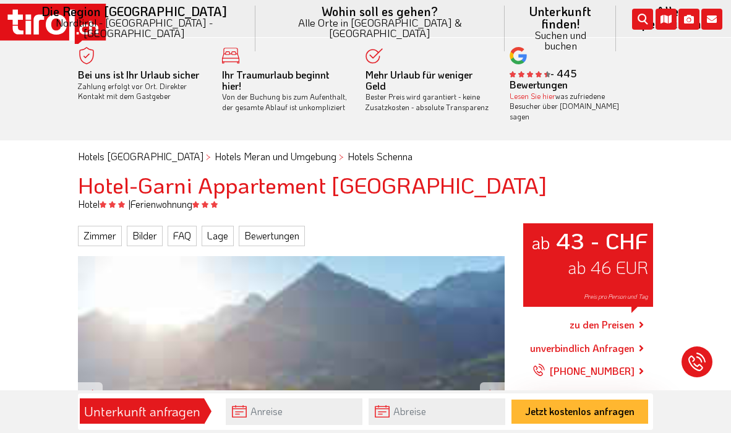
click at [584, 312] on link "zu den Preisen" at bounding box center [601, 324] width 65 height 31
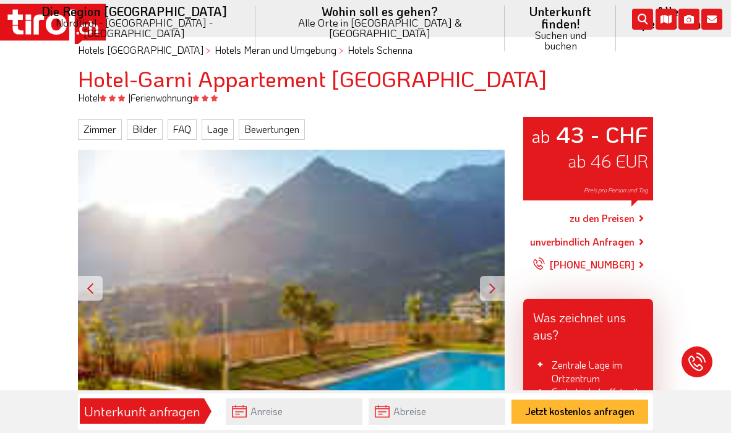
scroll to position [116, 0]
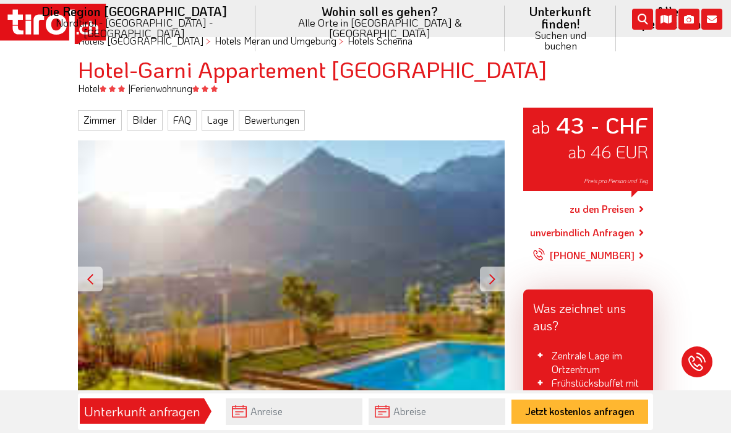
click at [594, 193] on link "zu den Preisen" at bounding box center [601, 208] width 65 height 31
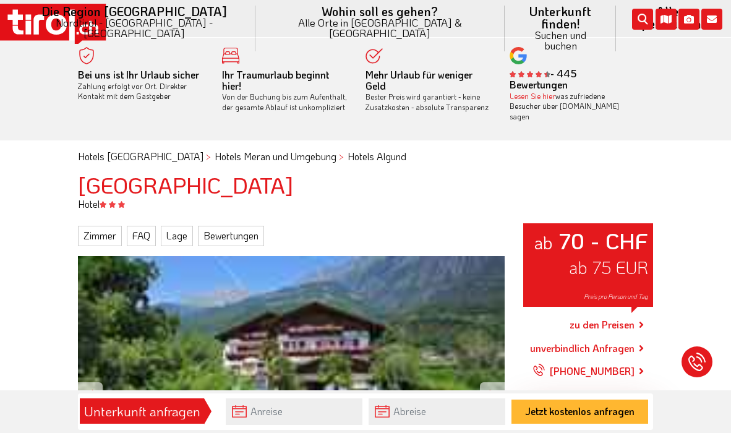
click at [615, 309] on link "zu den Preisen" at bounding box center [601, 324] width 65 height 31
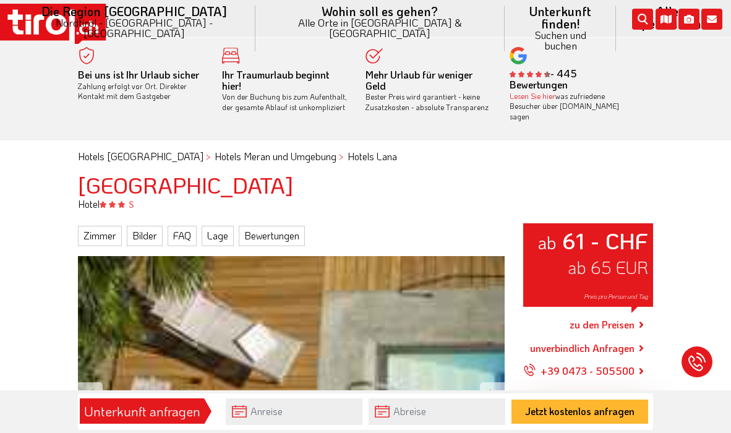
click at [613, 311] on link "zu den Preisen" at bounding box center [601, 324] width 65 height 31
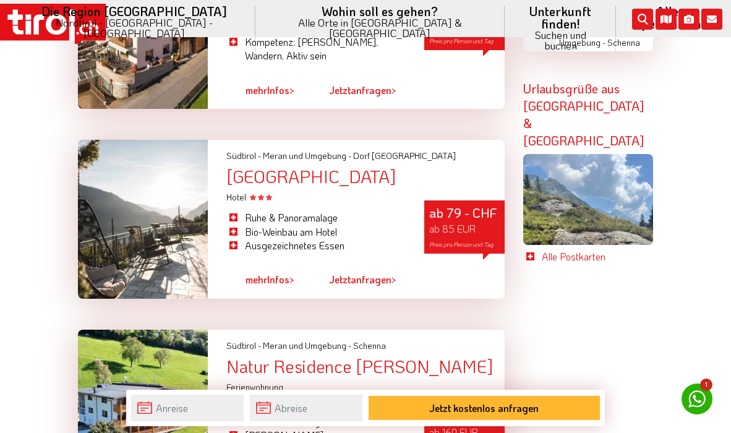
scroll to position [2408, 0]
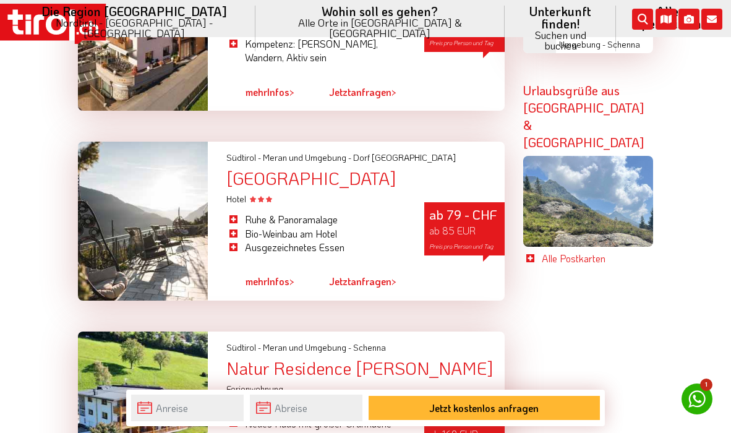
click at [468, 224] on span "ab 85 EUR" at bounding box center [452, 230] width 46 height 13
click at [291, 169] on div "[GEOGRAPHIC_DATA]" at bounding box center [365, 178] width 278 height 19
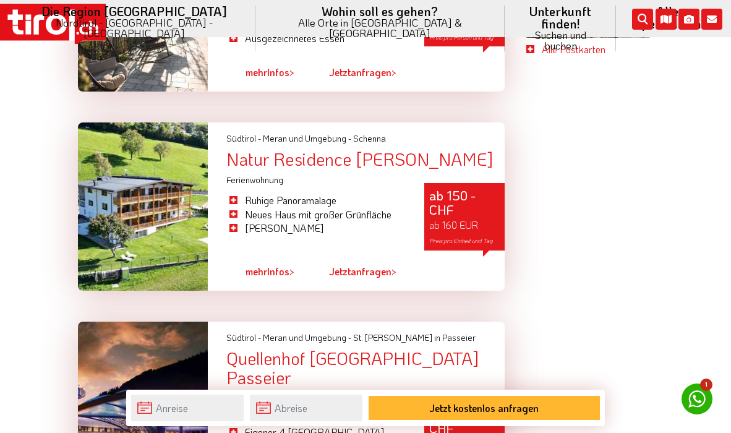
scroll to position [2618, 0]
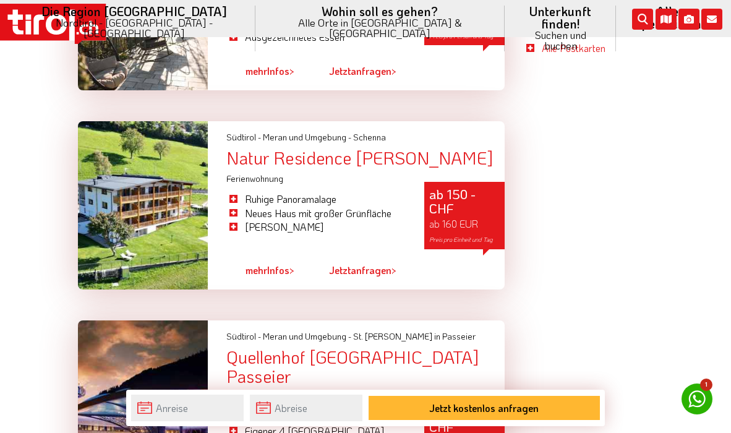
click at [315, 206] on li "Neues Haus mit großer Grünfläche" at bounding box center [315, 213] width 179 height 14
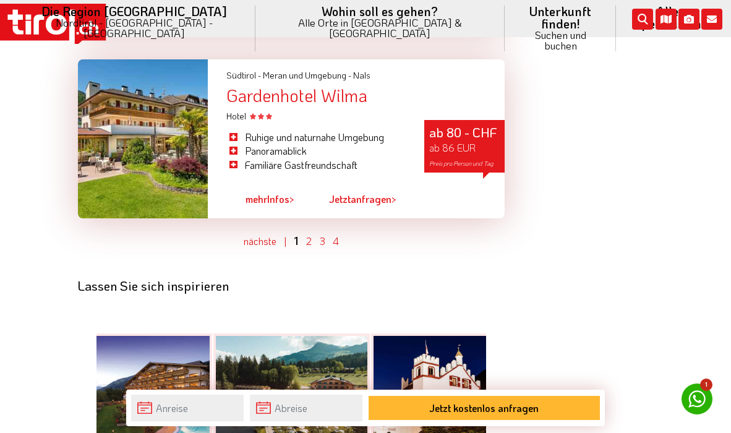
scroll to position [3298, 0]
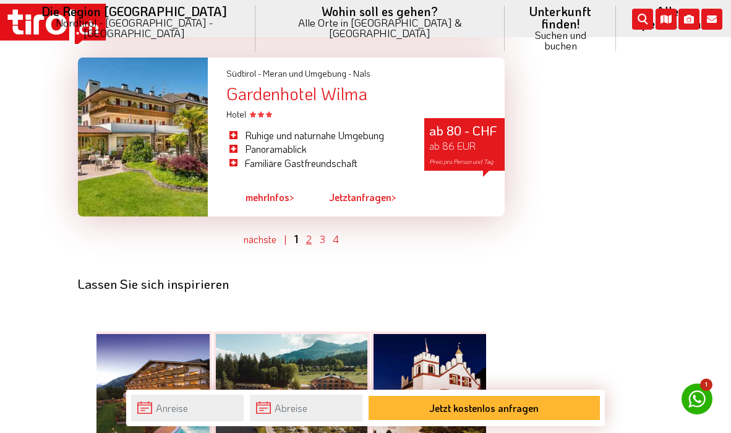
click at [310, 232] on link "2" at bounding box center [309, 238] width 6 height 13
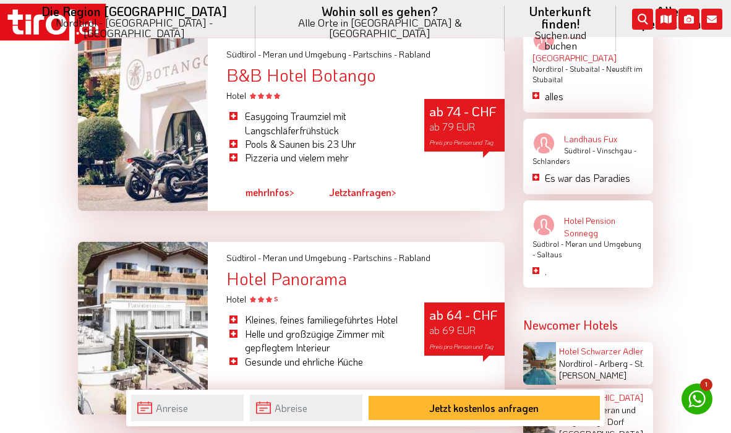
scroll to position [1309, 0]
click at [314, 268] on div "Hotel Panorama" at bounding box center [365, 277] width 278 height 19
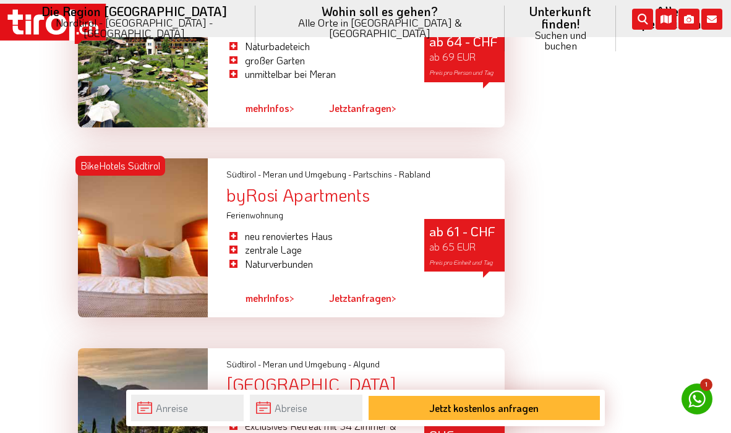
scroll to position [2637, 0]
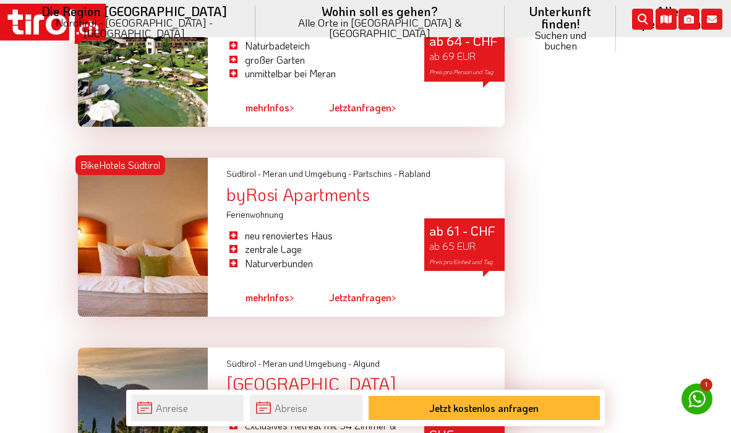
click at [301, 185] on div "byRosi Apartments" at bounding box center [365, 194] width 278 height 19
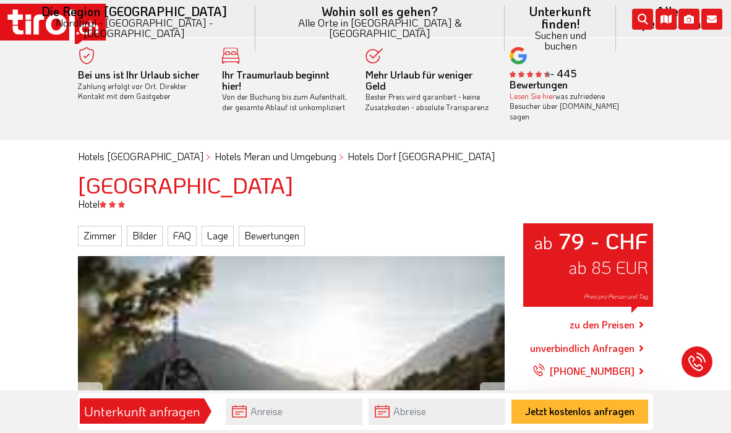
click at [617, 310] on link "zu den Preisen" at bounding box center [601, 324] width 65 height 31
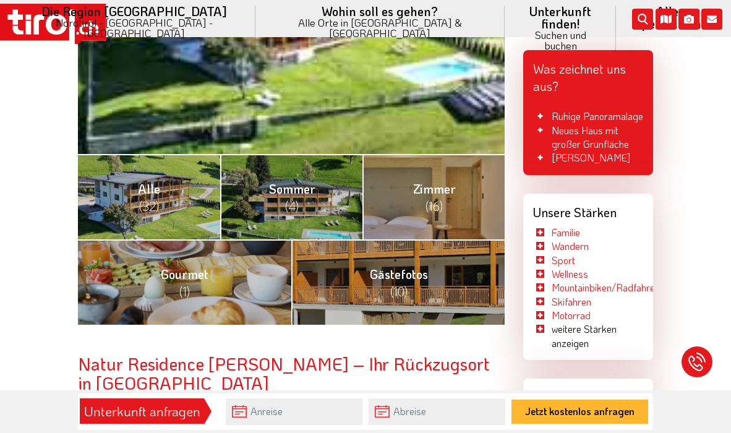
scroll to position [382, 0]
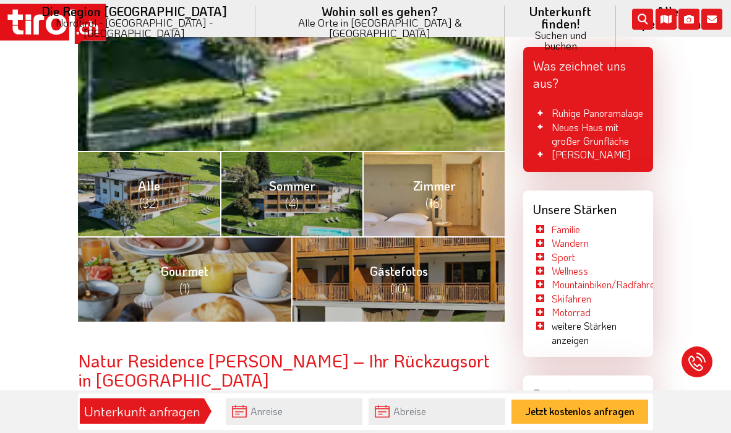
click at [433, 195] on span "(16)" at bounding box center [433, 203] width 17 height 16
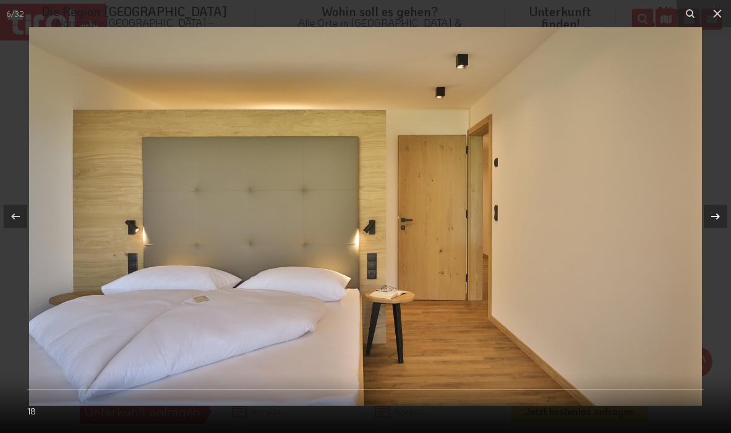
click at [718, 216] on icon at bounding box center [715, 216] width 9 height 6
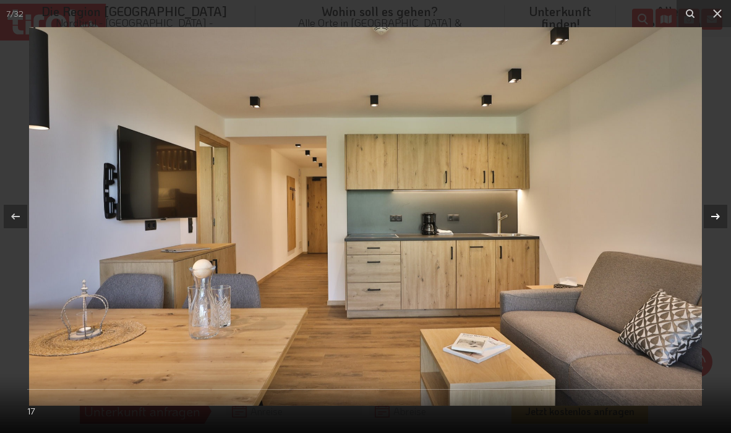
click at [718, 216] on icon at bounding box center [715, 216] width 9 height 6
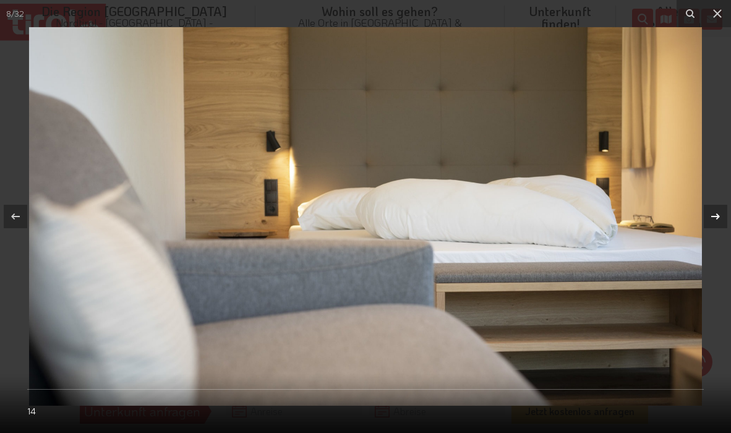
click at [718, 216] on icon at bounding box center [715, 216] width 9 height 6
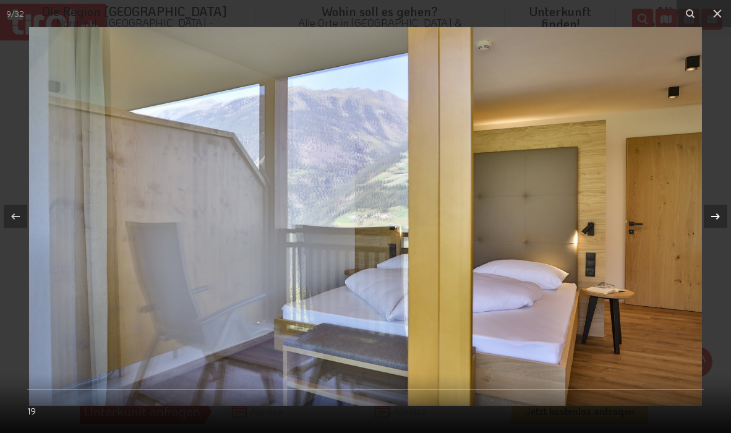
click at [718, 216] on icon at bounding box center [715, 216] width 9 height 6
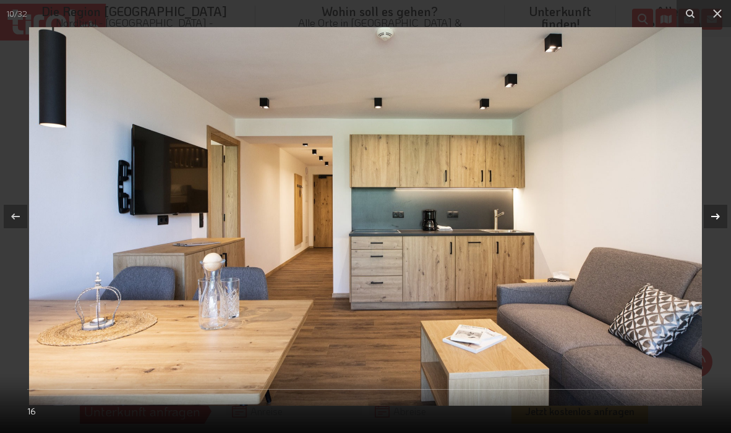
click at [718, 216] on icon at bounding box center [715, 216] width 9 height 6
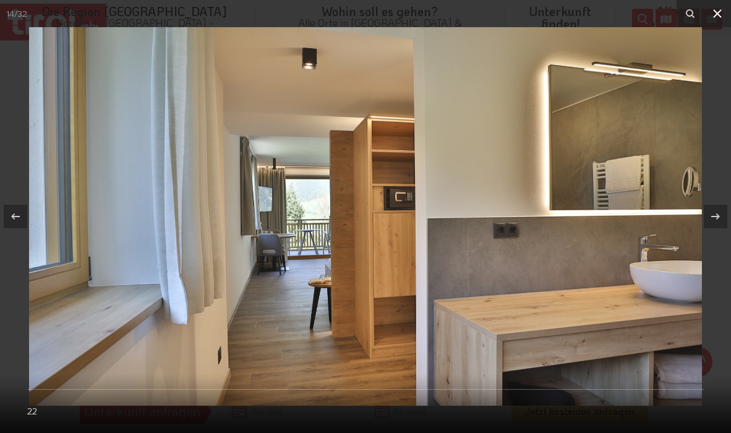
click at [723, 14] on icon at bounding box center [717, 13] width 15 height 15
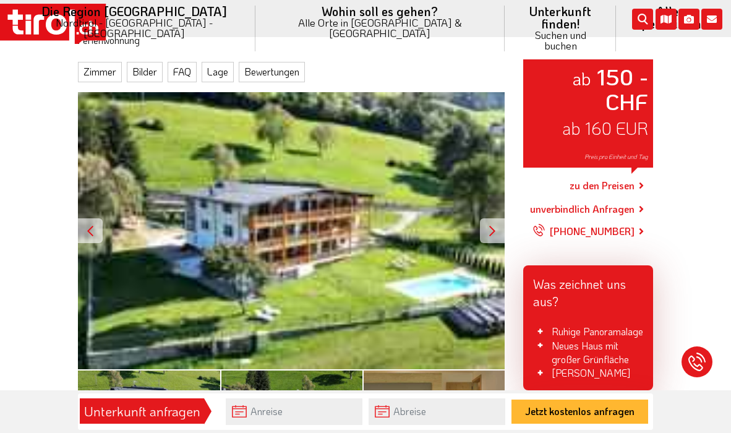
scroll to position [163, 0]
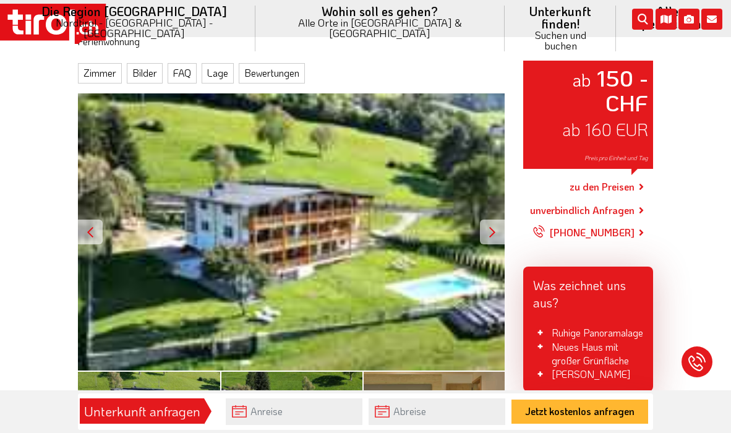
click at [608, 171] on link "zu den Preisen" at bounding box center [601, 186] width 65 height 31
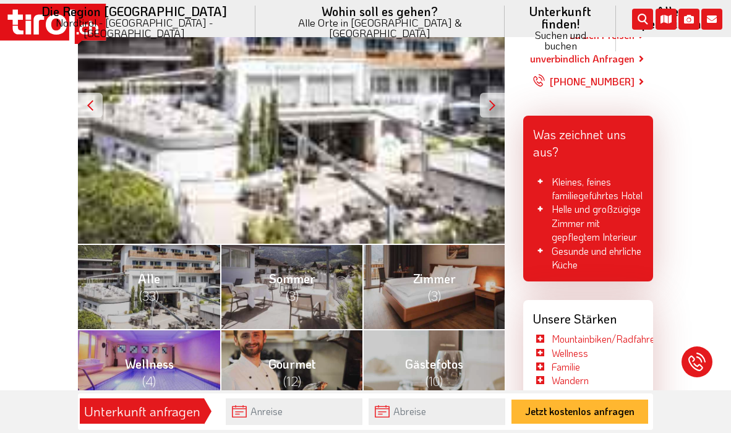
scroll to position [288, 0]
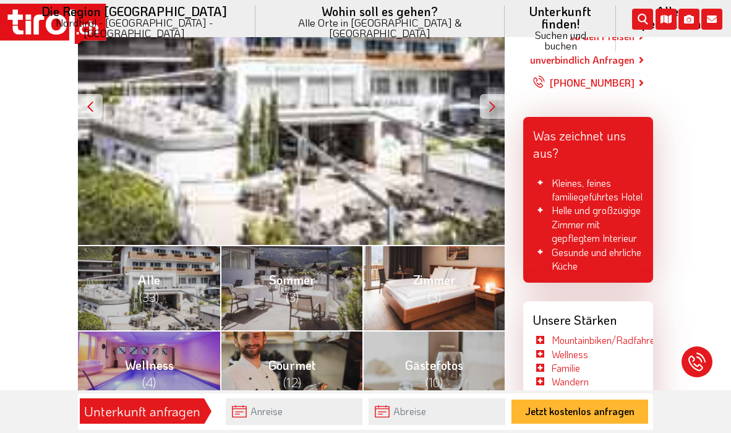
click at [444, 271] on span "Zimmer (3)" at bounding box center [434, 287] width 43 height 33
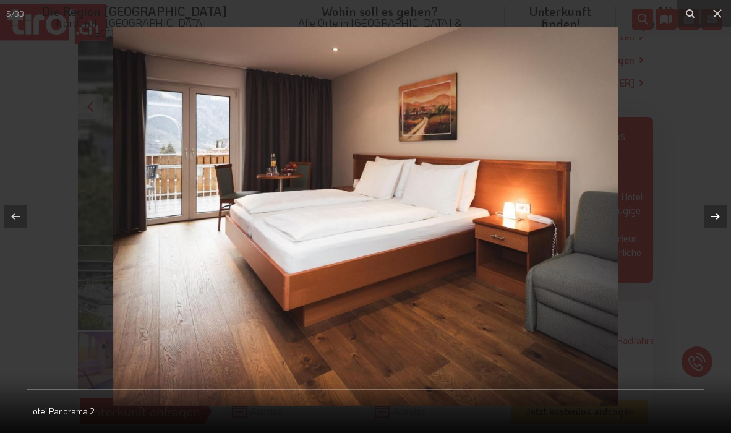
click at [716, 217] on icon at bounding box center [715, 216] width 15 height 15
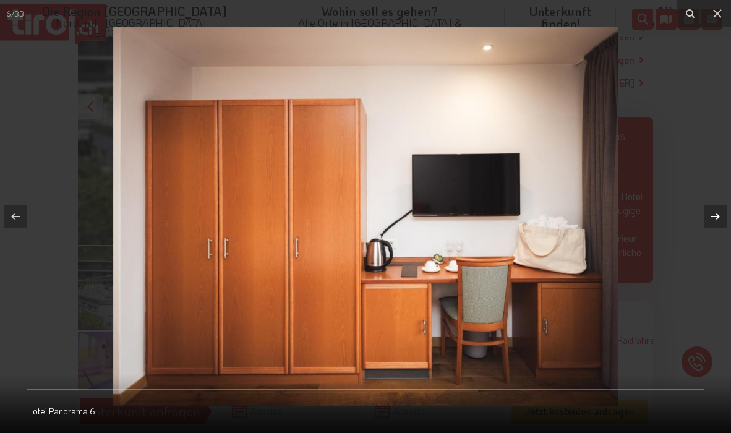
click at [716, 217] on icon at bounding box center [715, 216] width 15 height 15
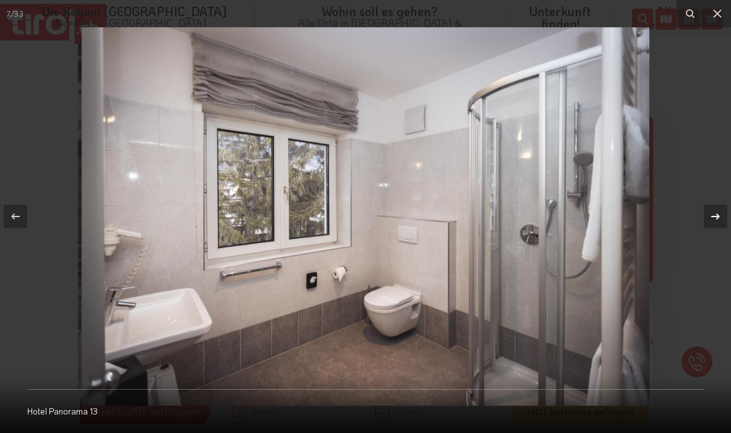
click at [716, 217] on icon at bounding box center [715, 216] width 15 height 15
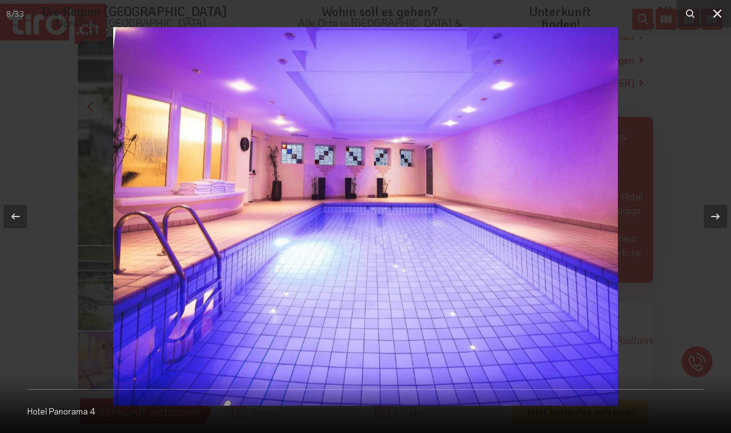
click at [721, 15] on icon at bounding box center [717, 13] width 15 height 15
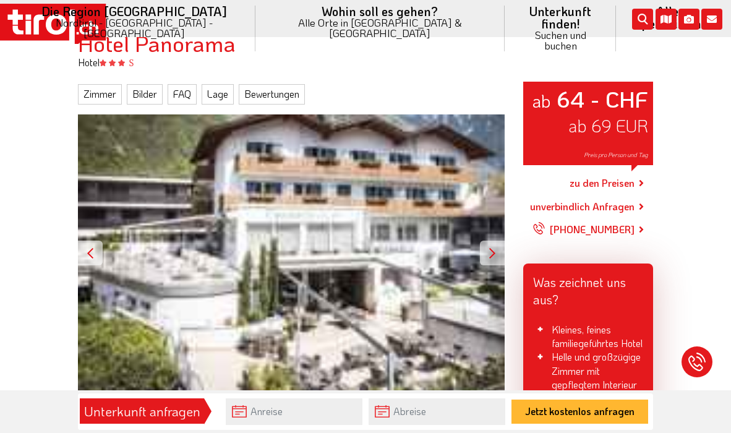
scroll to position [139, 0]
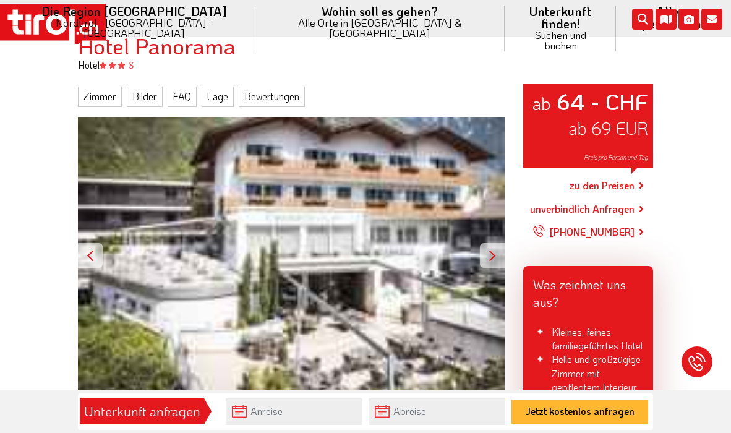
click at [601, 174] on link "zu den Preisen" at bounding box center [601, 185] width 65 height 31
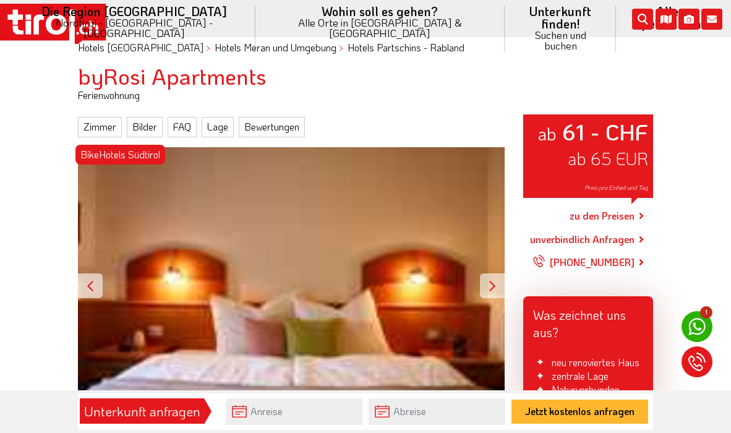
scroll to position [113, 0]
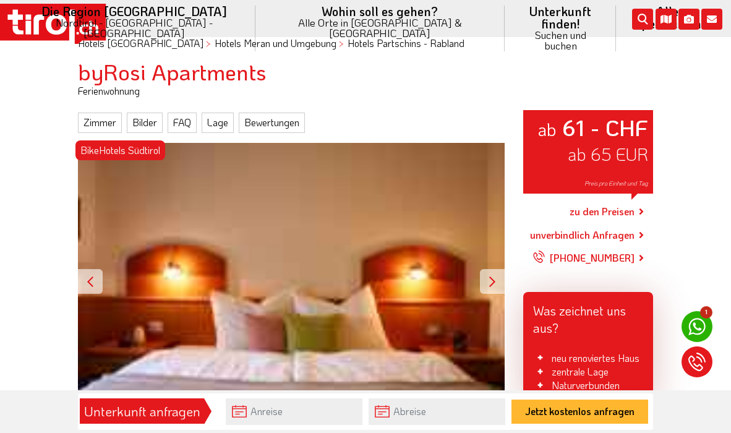
click at [608, 198] on link "zu den Preisen" at bounding box center [601, 211] width 65 height 31
click at [588, 196] on link "zu den Preisen" at bounding box center [601, 211] width 65 height 31
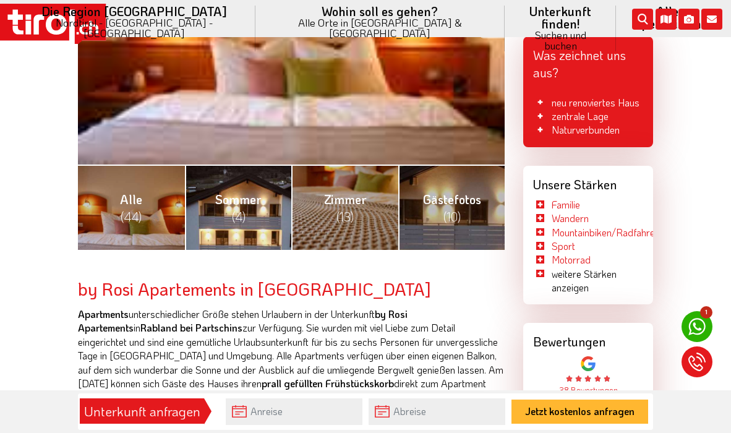
scroll to position [370, 0]
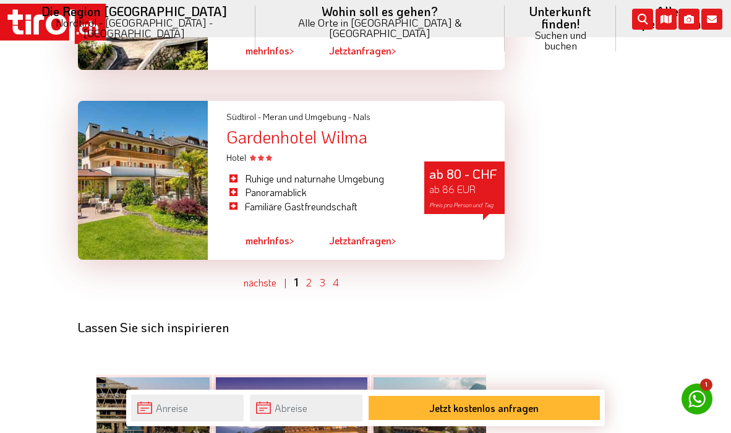
scroll to position [3257, 0]
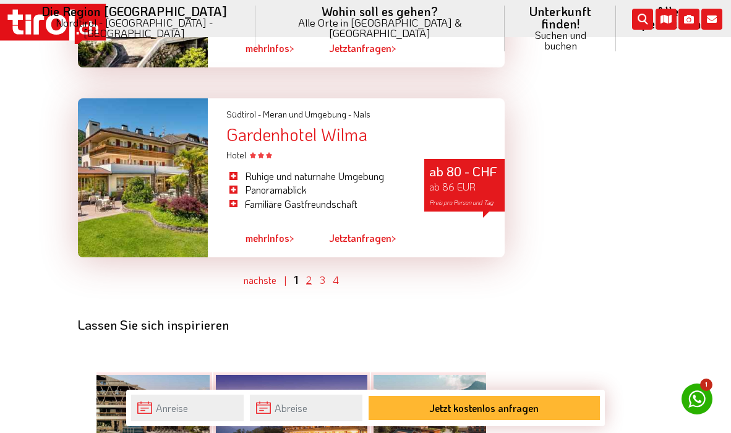
click at [308, 273] on link "2" at bounding box center [309, 279] width 6 height 13
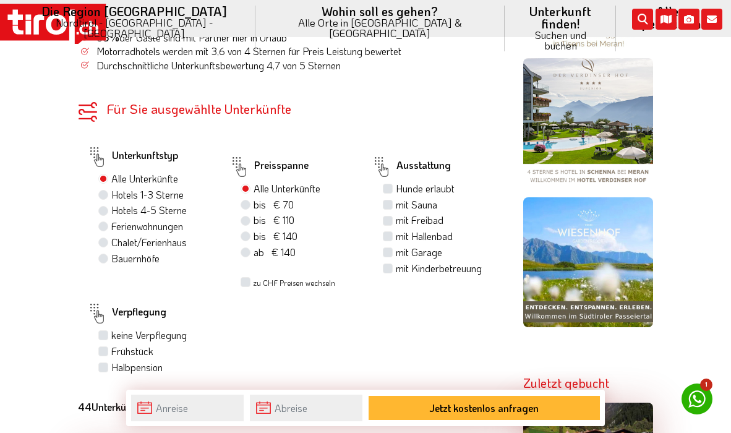
scroll to position [721, 0]
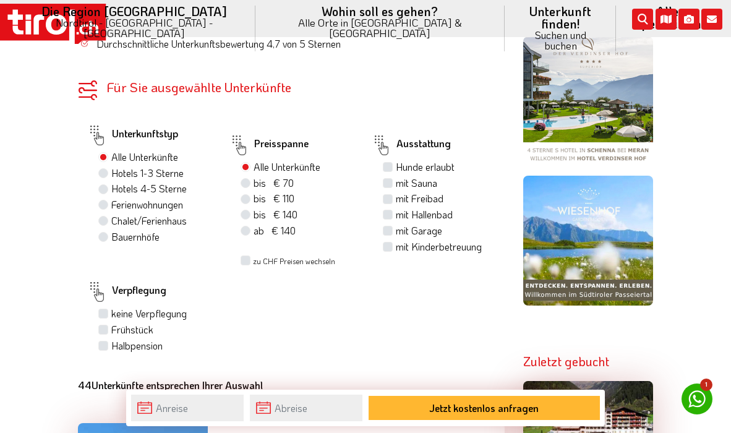
click at [253, 176] on label "bis € 70 bis CHF 65" at bounding box center [273, 183] width 40 height 14
click at [249, 179] on input "bis € 70 bis CHF 65" at bounding box center [247, 183] width 8 height 8
radio input "true"
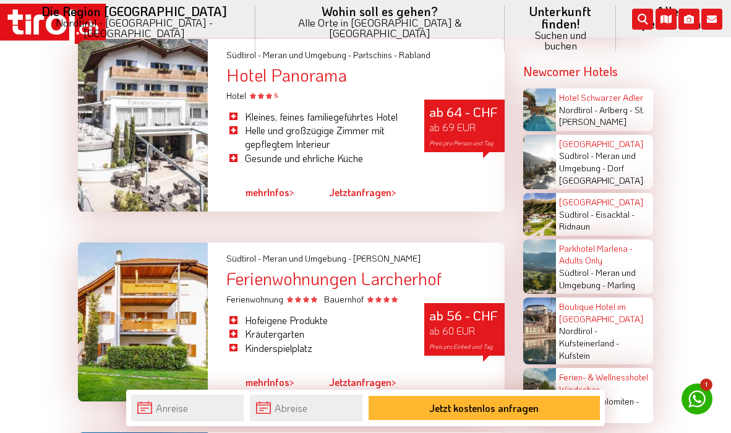
scroll to position [1911, 0]
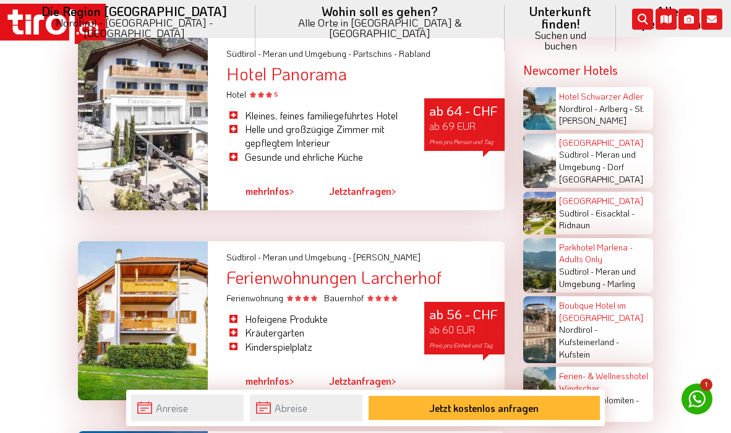
click at [329, 268] on div "Ferienwohnungen Larcherhof" at bounding box center [365, 277] width 278 height 19
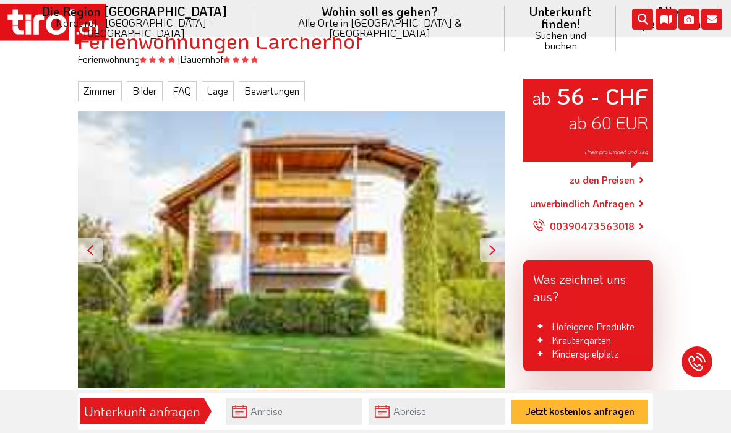
scroll to position [147, 0]
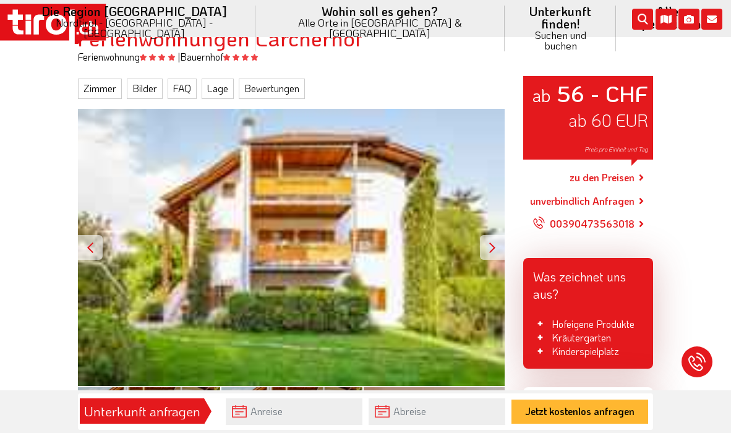
click at [611, 166] on link "zu den Preisen" at bounding box center [601, 177] width 65 height 31
